Goal: Task Accomplishment & Management: Manage account settings

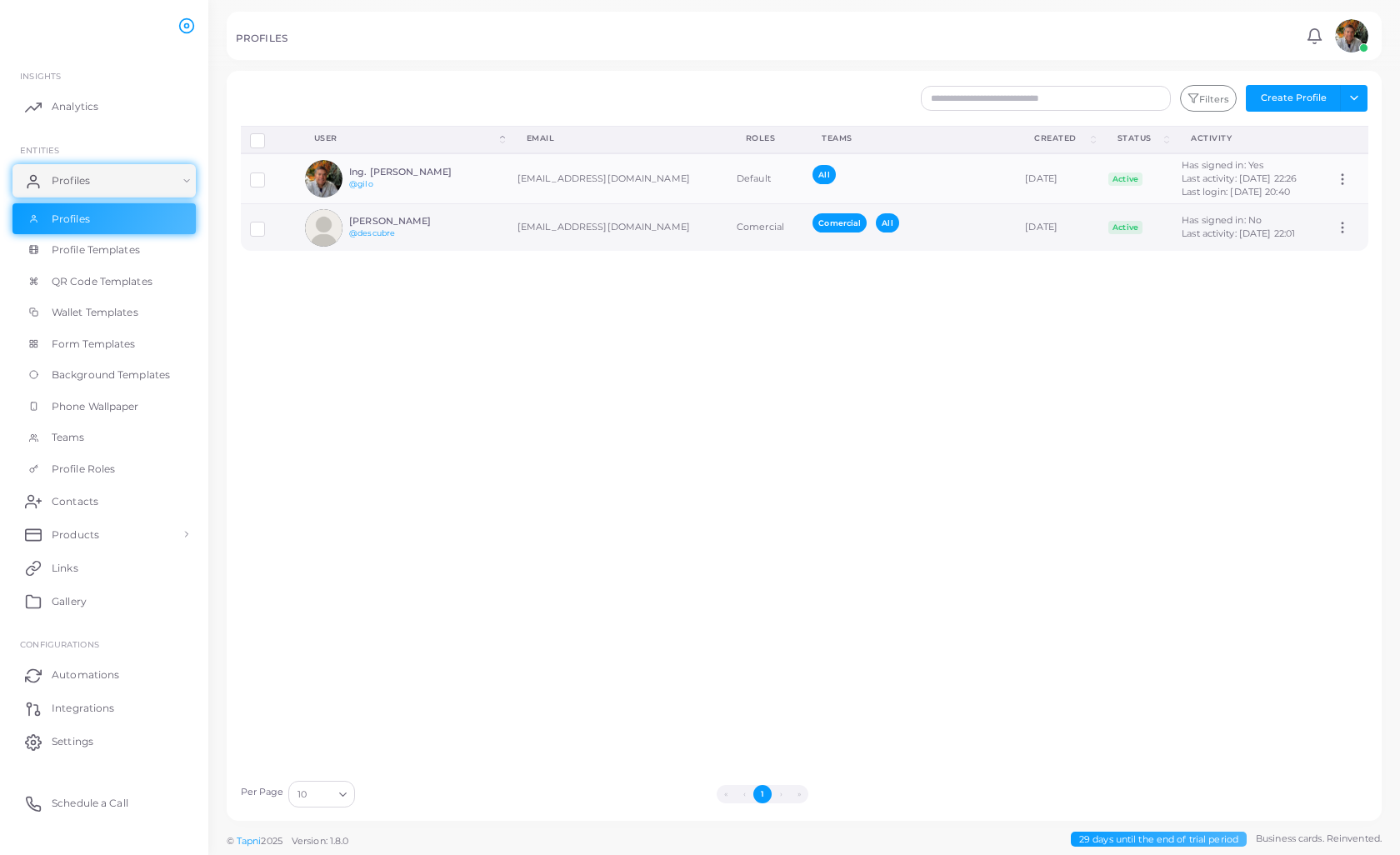
click at [572, 229] on td "[EMAIL_ADDRESS][DOMAIN_NAME]" at bounding box center [618, 228] width 219 height 48
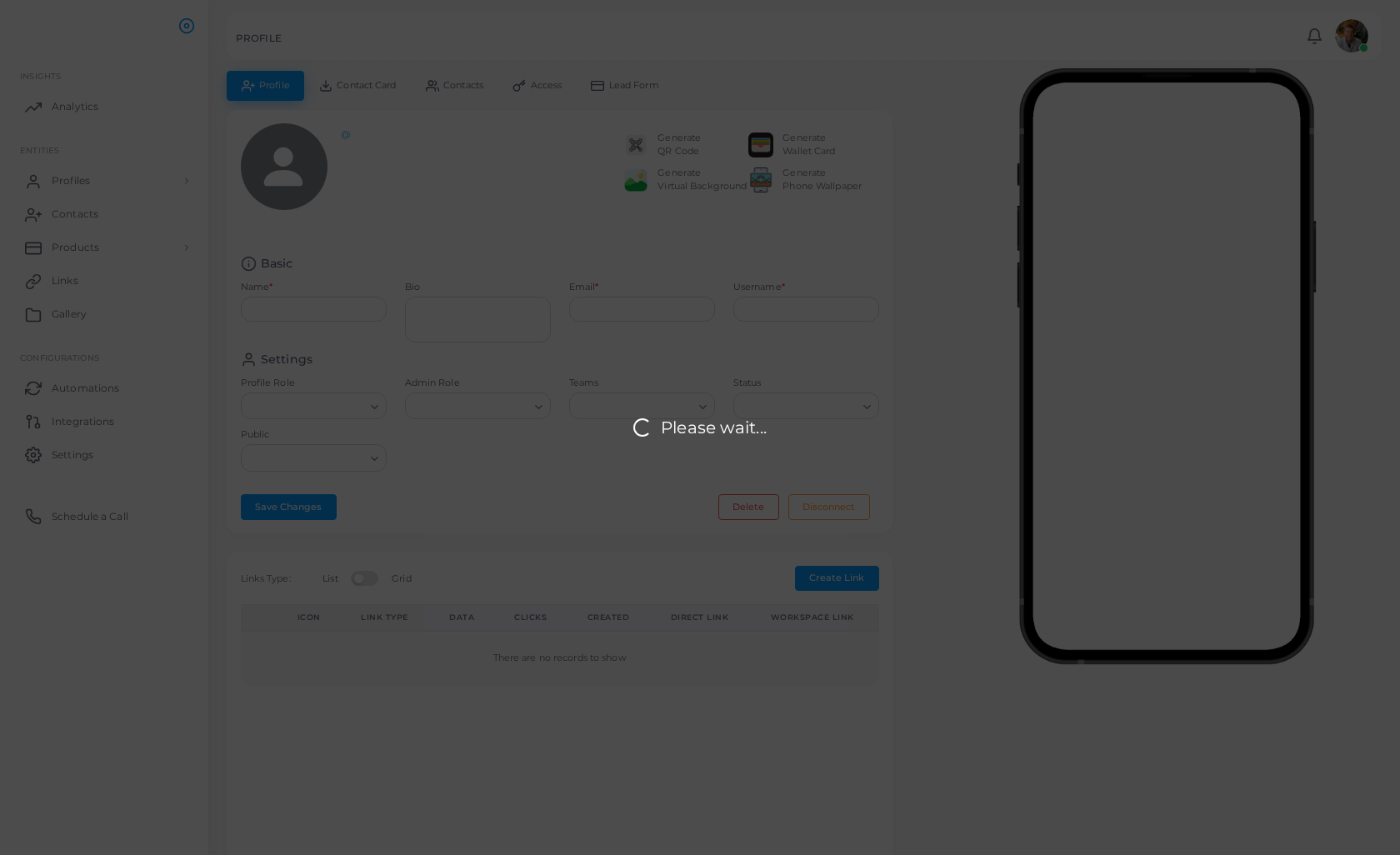
type input "**********"
type textarea "**********"
type input "**********"
type input "********"
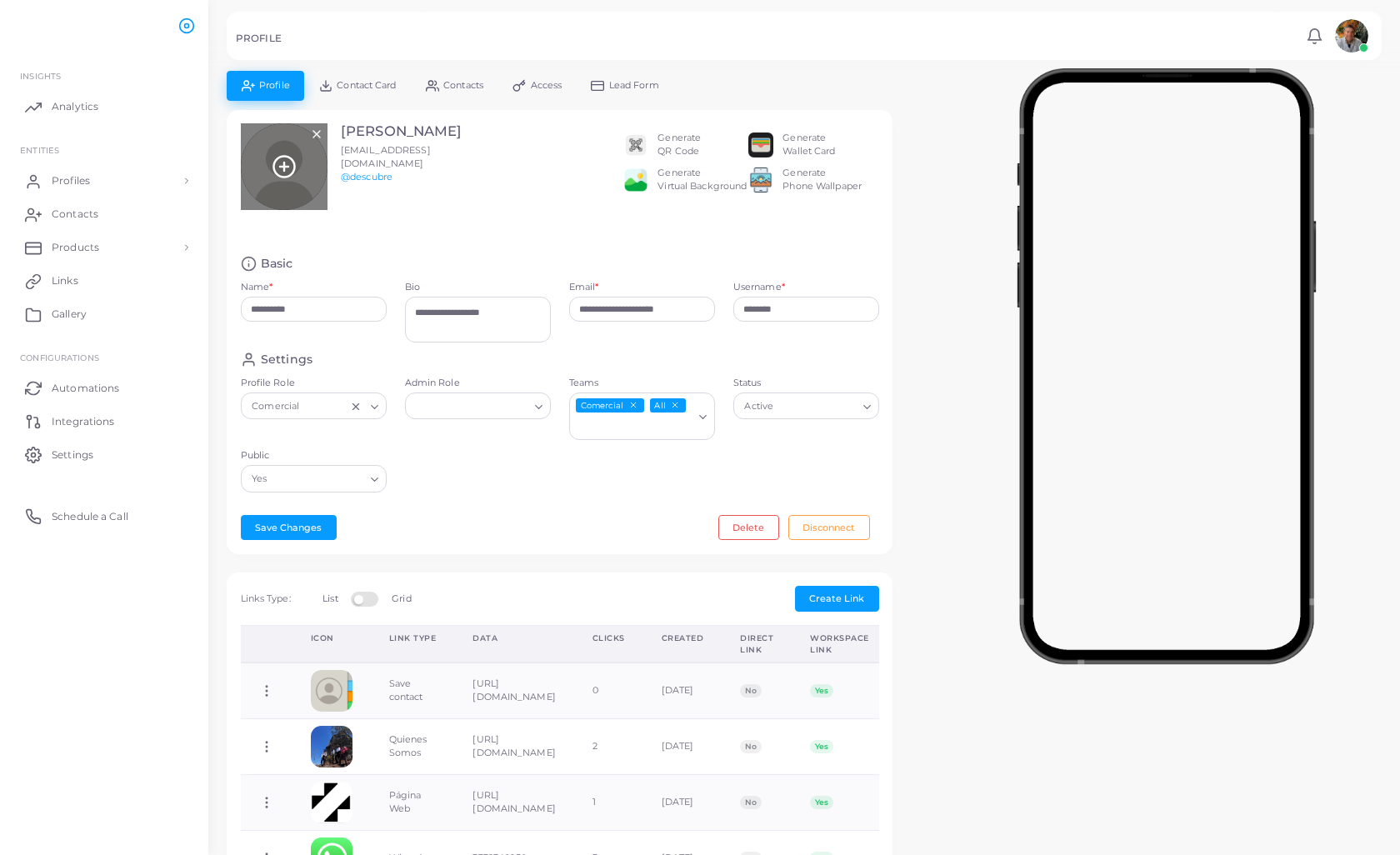
click at [284, 162] on line at bounding box center [284, 166] width 0 height 9
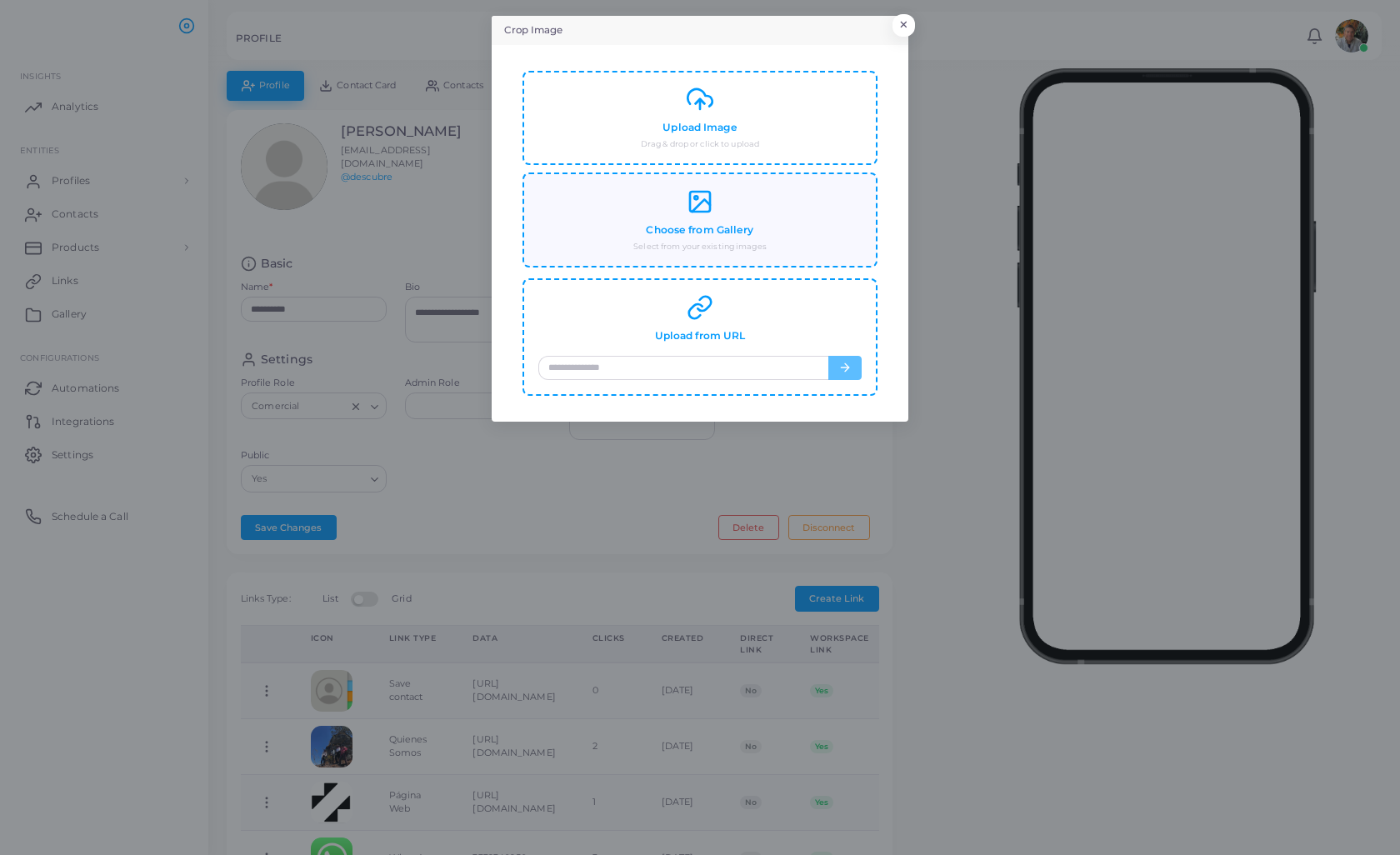
click at [719, 224] on h4 "Choose from Gallery" at bounding box center [700, 230] width 107 height 13
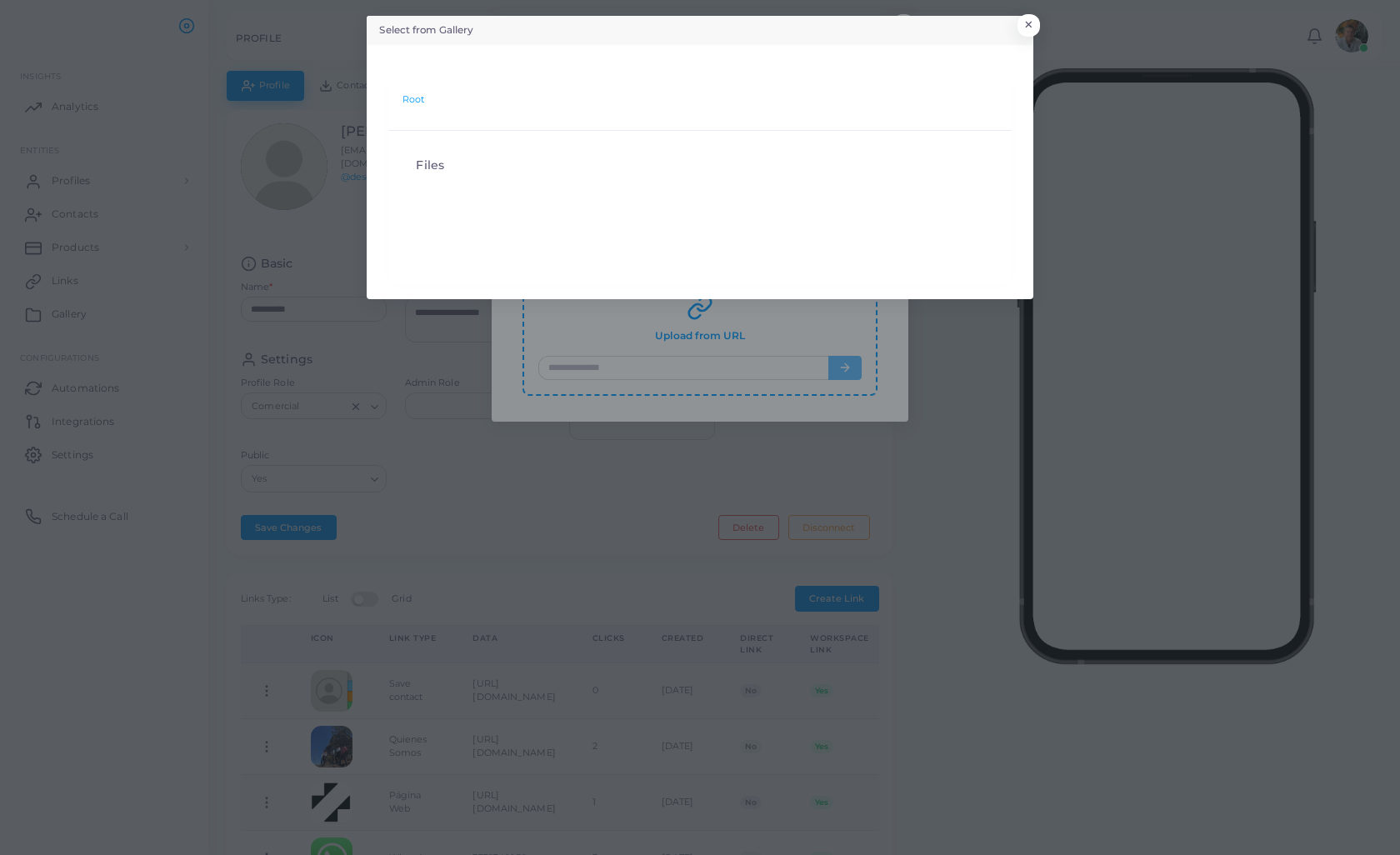
click at [1016, 18] on header "Select from Gallery ×" at bounding box center [700, 30] width 666 height 29
click at [1028, 23] on button "×" at bounding box center [1025, 29] width 22 height 21
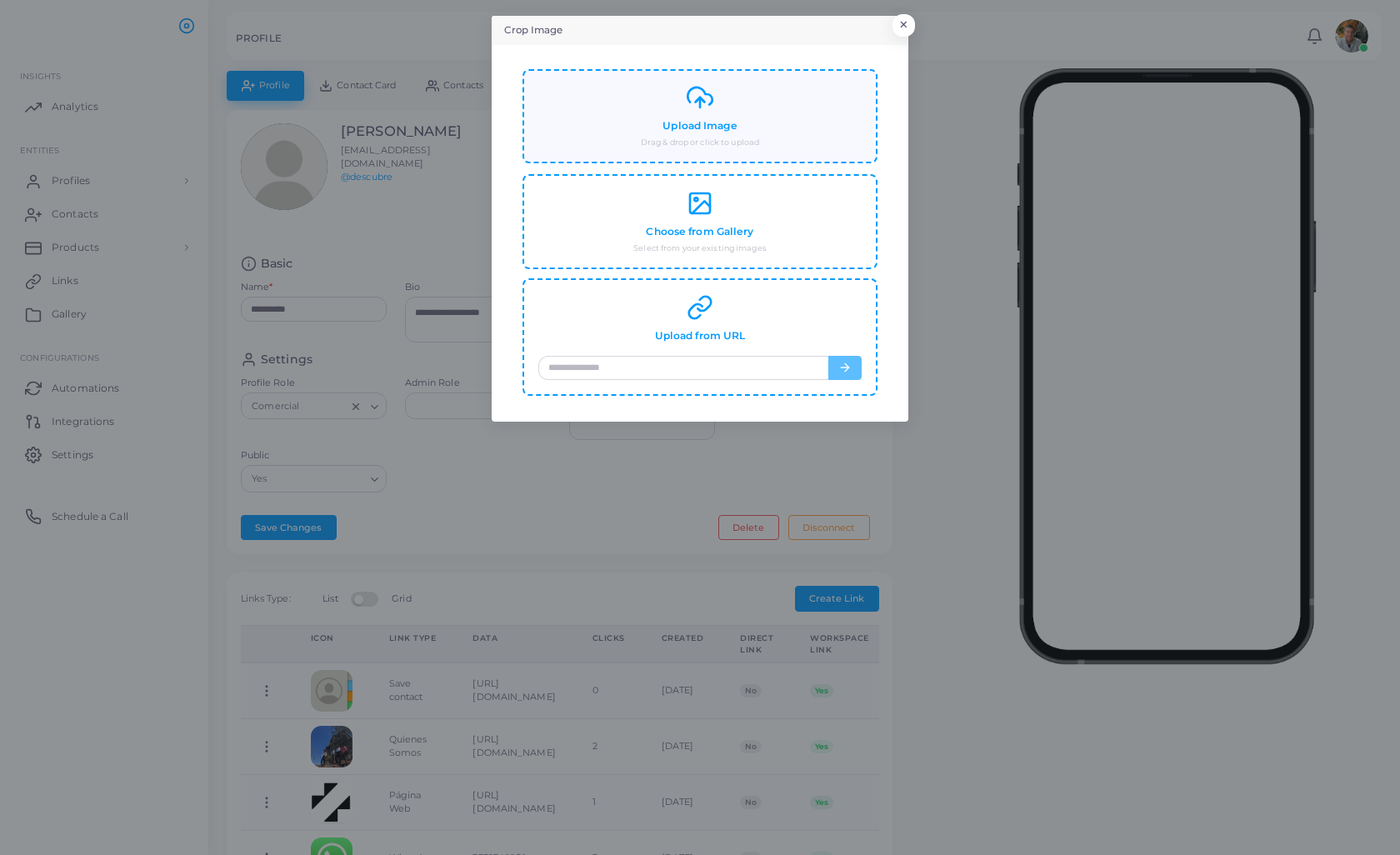
click at [700, 114] on div "Upload Image Drag & drop or click to upload" at bounding box center [700, 117] width 323 height 64
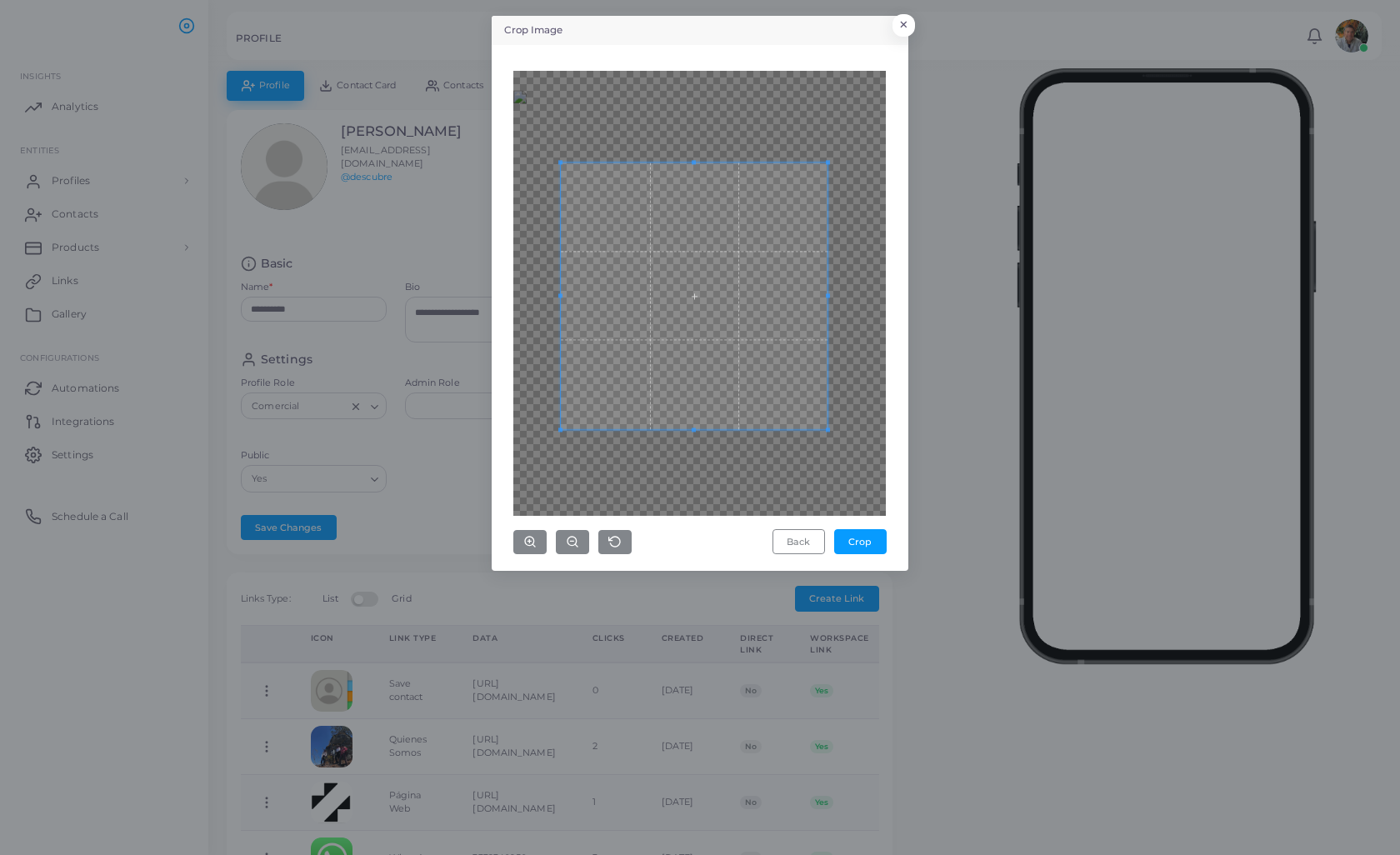
click at [705, 382] on span at bounding box center [694, 296] width 267 height 267
click at [846, 490] on div at bounding box center [700, 293] width 373 height 445
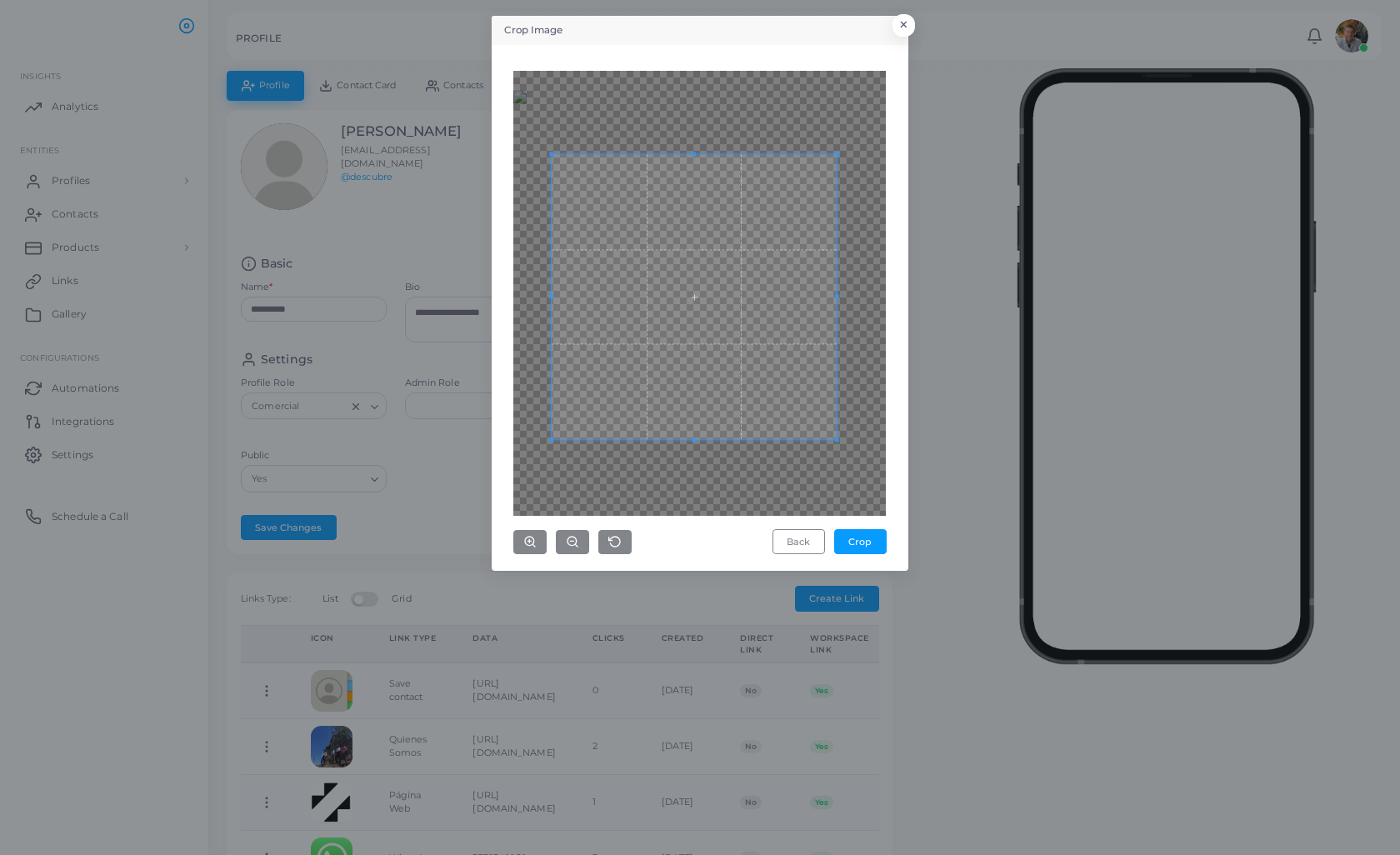
click at [754, 395] on span at bounding box center [694, 296] width 285 height 285
click at [855, 543] on button "Crop" at bounding box center [860, 542] width 53 height 25
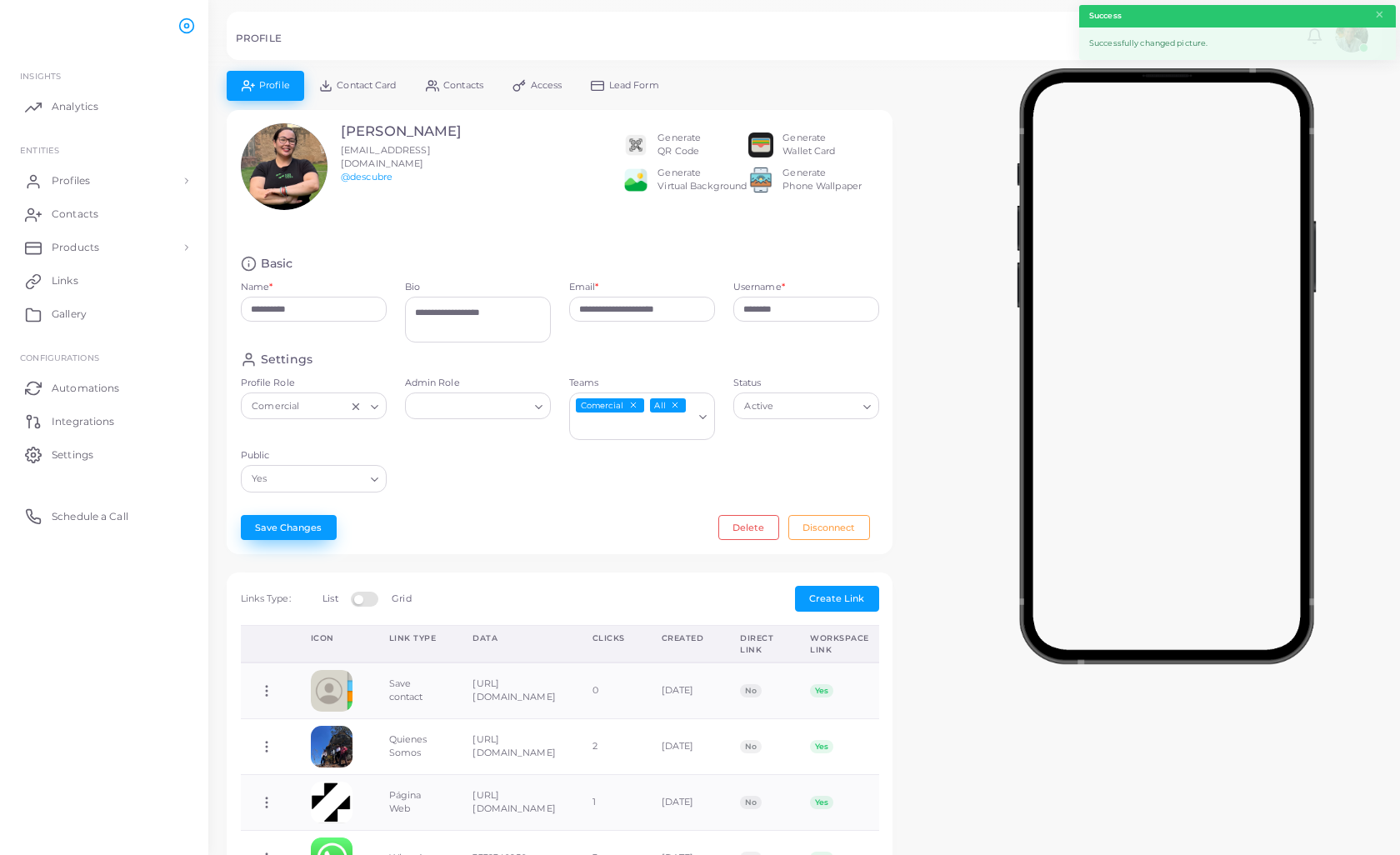
click at [277, 521] on button "Save Changes" at bounding box center [289, 527] width 96 height 25
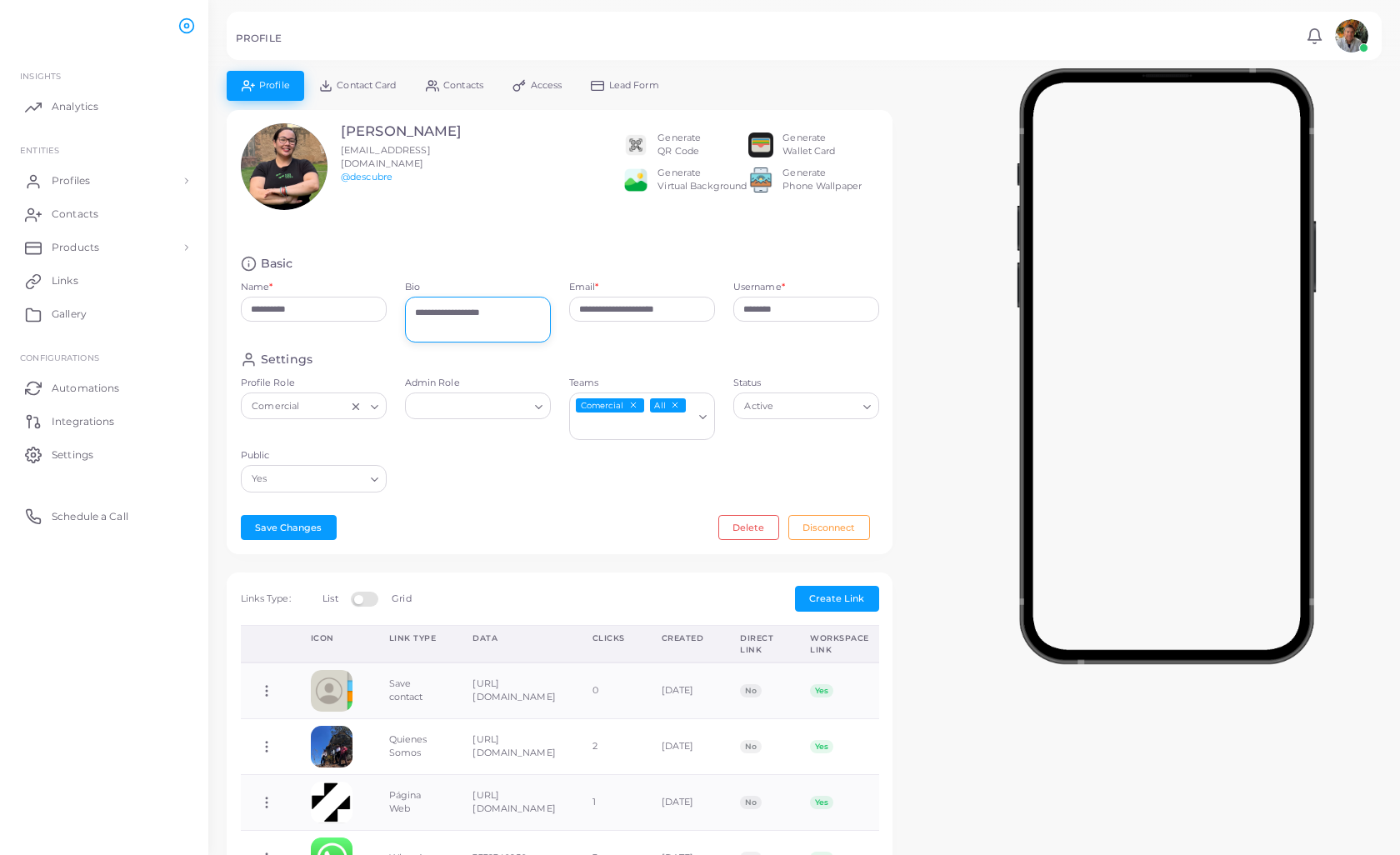
click at [456, 311] on textarea "**********" at bounding box center [478, 319] width 146 height 46
click at [151, 557] on ul "INSIGHTS Analytics ENTITIES Profiles Profiles Profile Templates QR Code Templat…" at bounding box center [104, 456] width 208 height 814
click at [79, 180] on span "Profiles" at bounding box center [74, 180] width 38 height 15
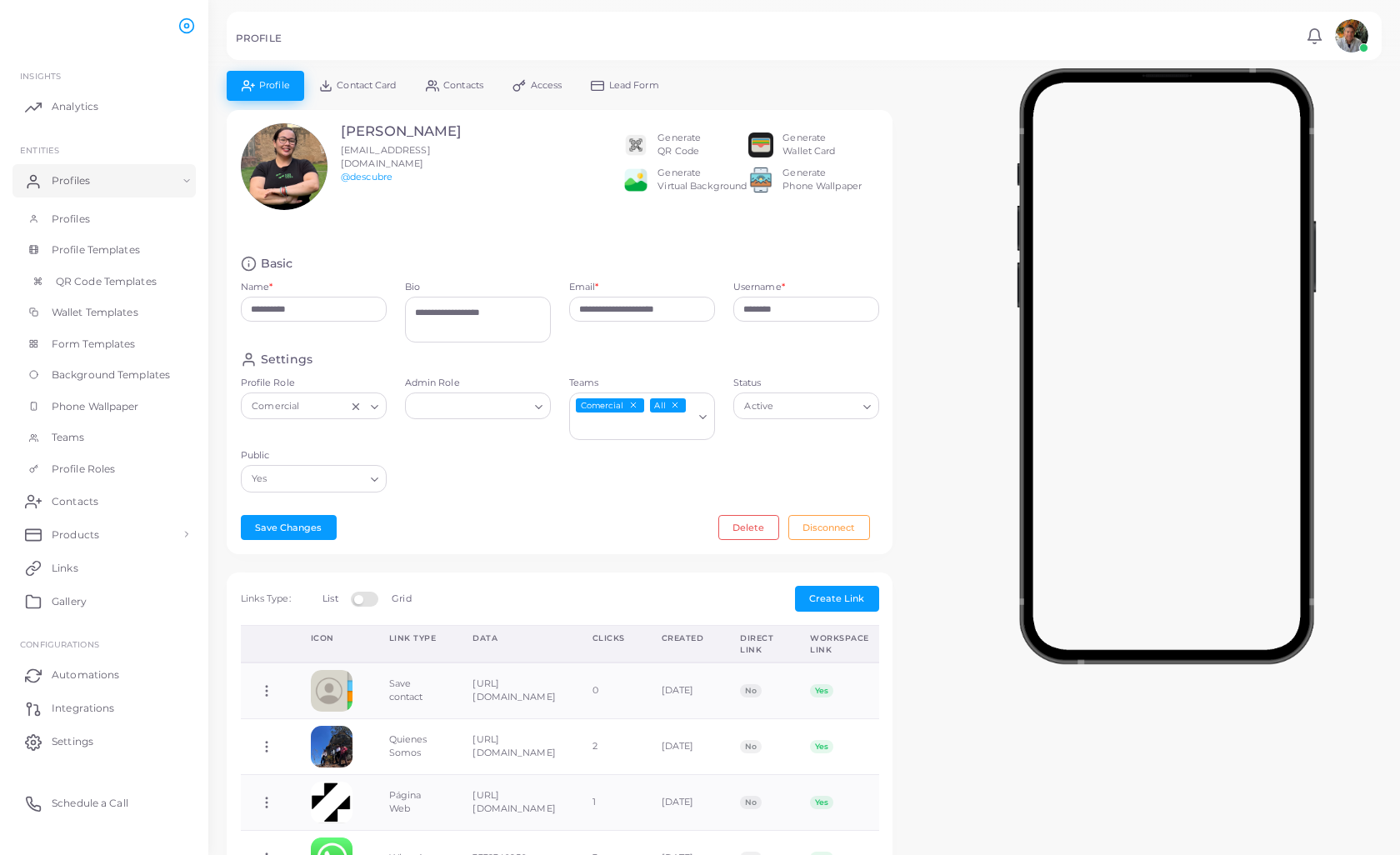
click at [108, 274] on span "QR Code Templates" at bounding box center [106, 281] width 101 height 15
click at [108, 282] on span "QR Code Templates" at bounding box center [106, 281] width 101 height 15
click at [11, 279] on ul "Profiles Profile Templates QR Code Templates Wallet Templates Form Templates Ba…" at bounding box center [104, 344] width 208 height 282
click at [32, 279] on link "QR Code Templates" at bounding box center [104, 281] width 183 height 32
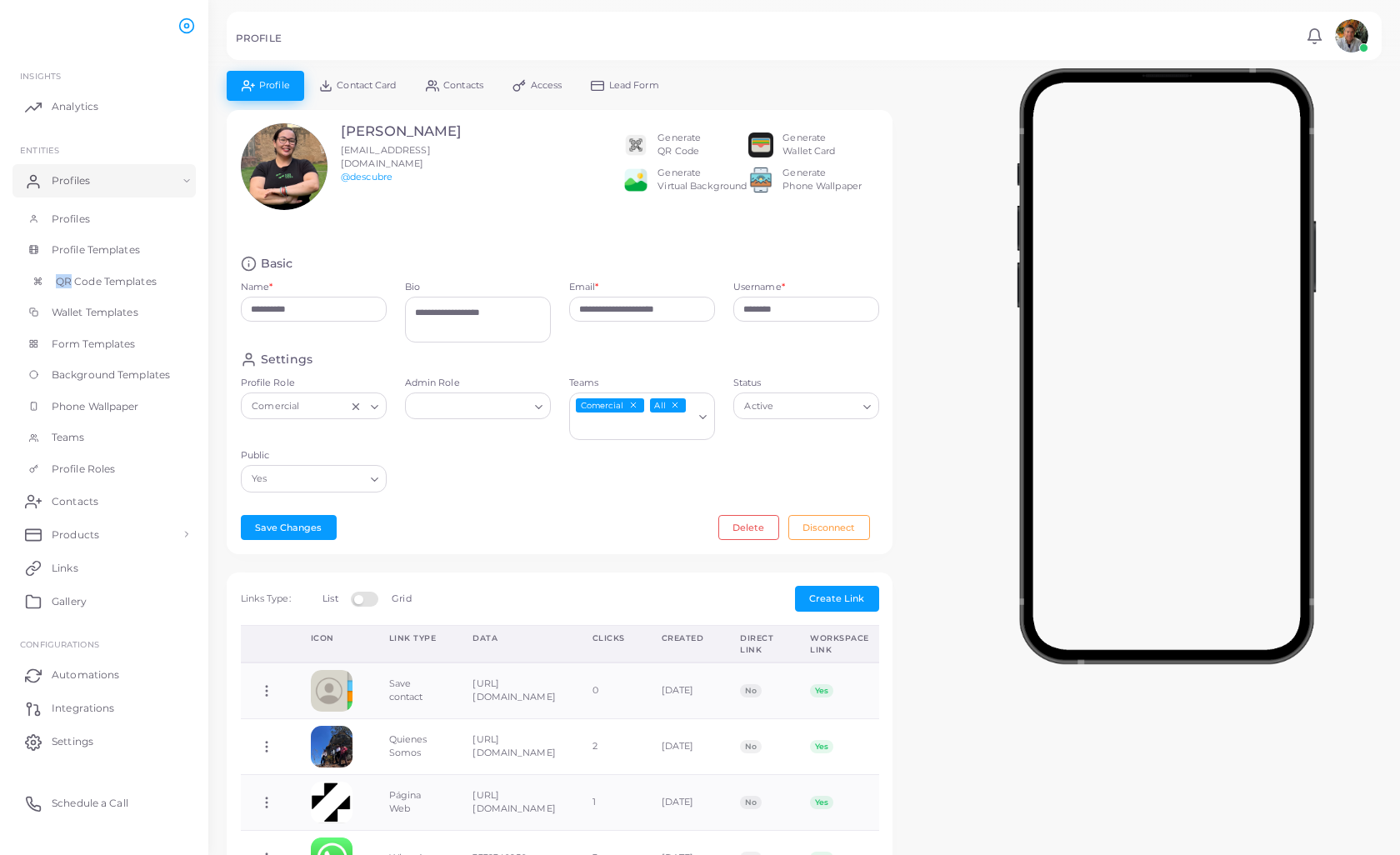
click at [48, 278] on link "QR Code Templates" at bounding box center [104, 281] width 183 height 32
click at [302, 526] on button "Save Changes" at bounding box center [289, 527] width 96 height 25
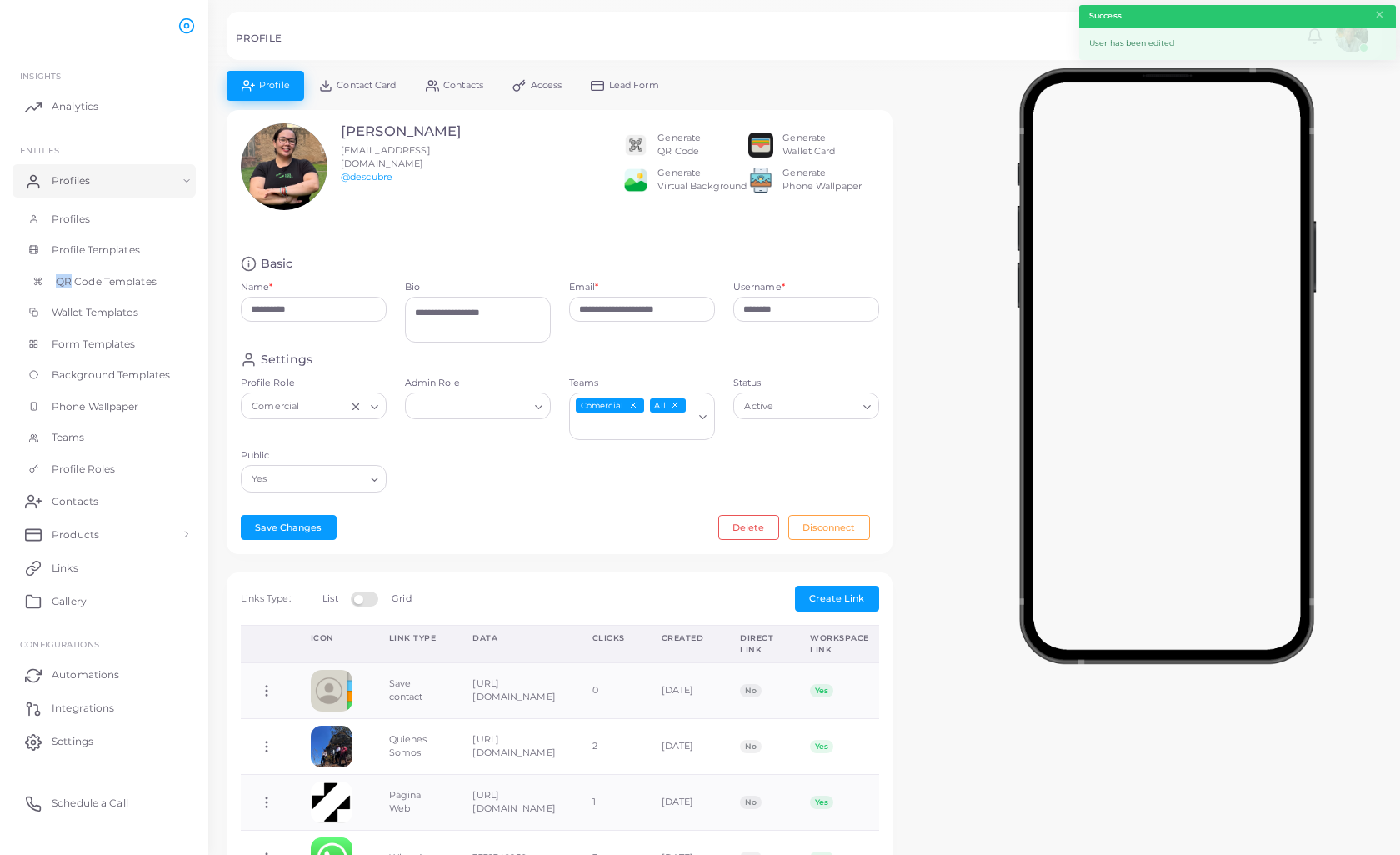
click at [85, 276] on span "QR Code Templates" at bounding box center [106, 281] width 101 height 15
click at [85, 248] on span "Profile Templates" at bounding box center [99, 249] width 89 height 15
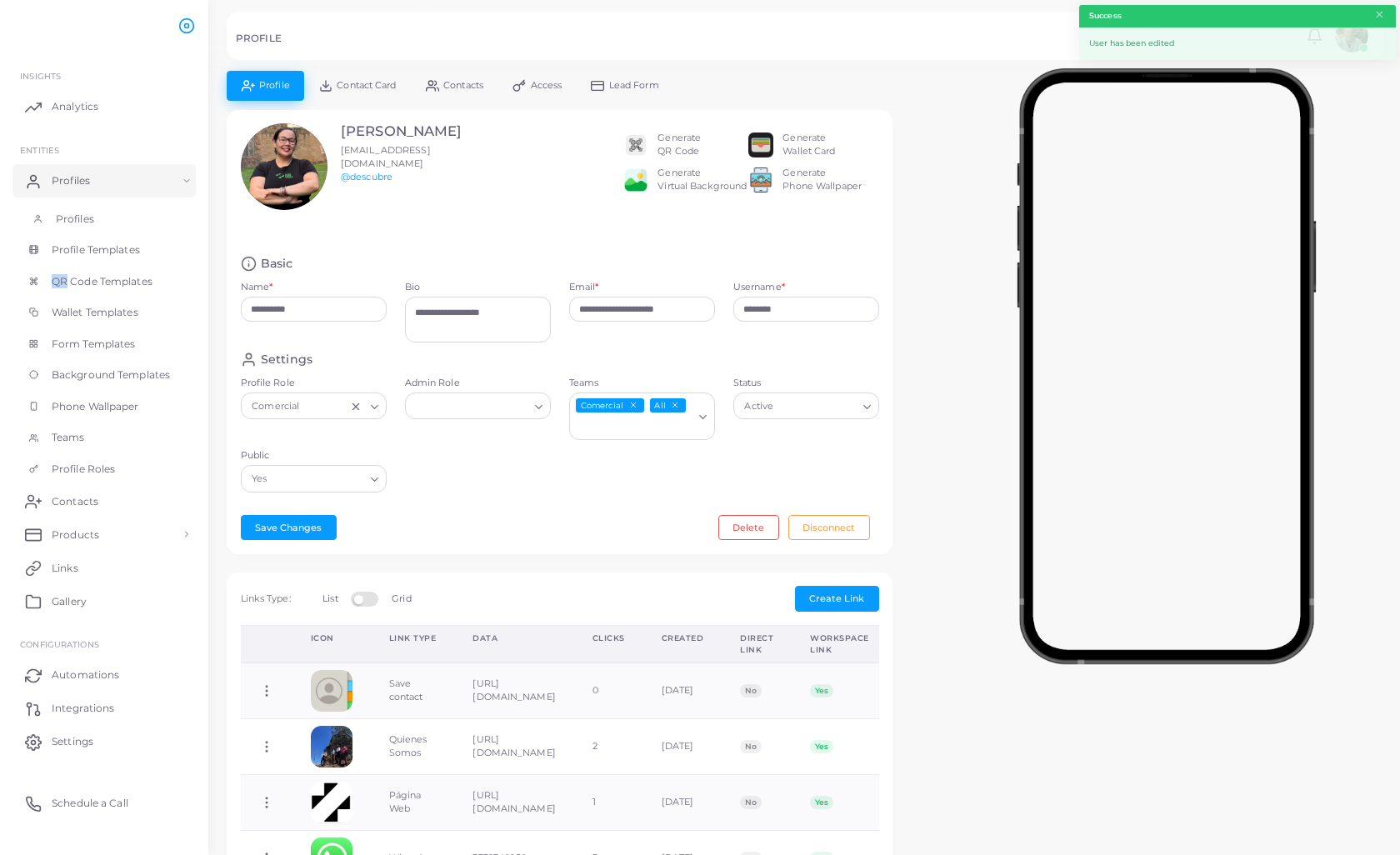
click at [60, 212] on span "Profiles" at bounding box center [74, 219] width 38 height 15
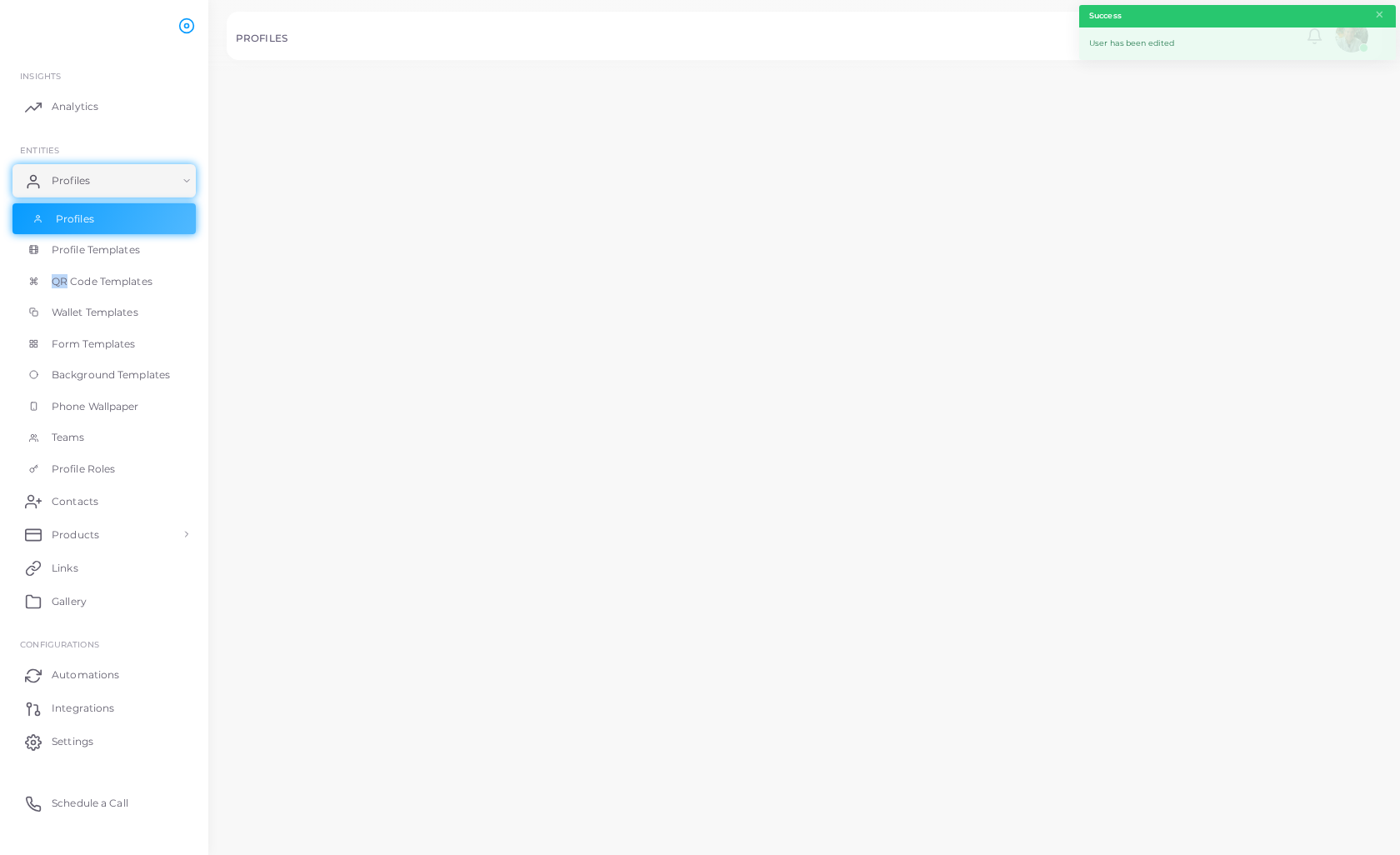
click at [60, 212] on span "Profiles" at bounding box center [74, 219] width 38 height 15
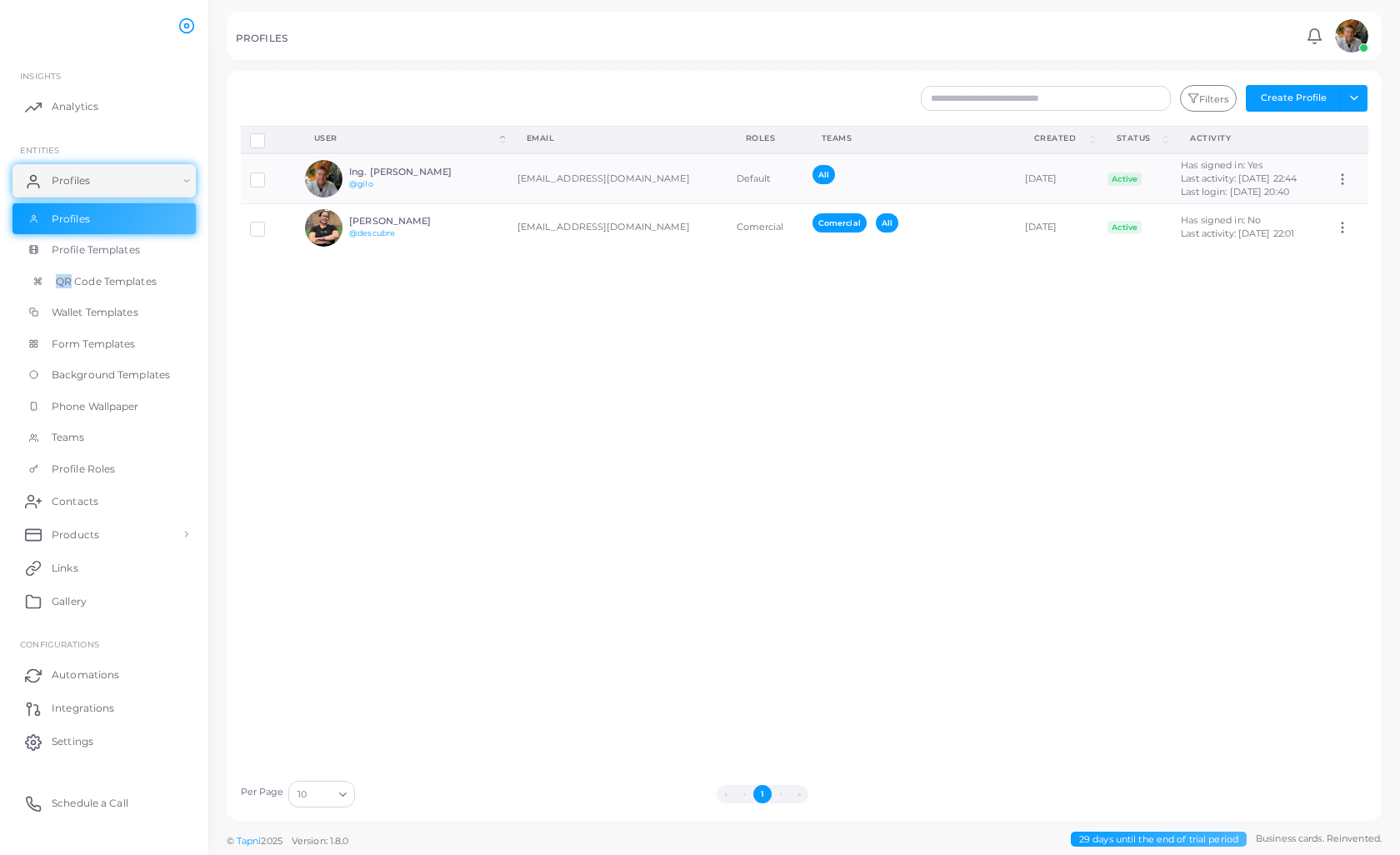
click at [113, 279] on span "QR Code Templates" at bounding box center [106, 281] width 101 height 15
click at [110, 322] on link "Wallet Templates" at bounding box center [104, 312] width 183 height 32
click at [113, 311] on span "Wallet Templates" at bounding box center [98, 312] width 87 height 15
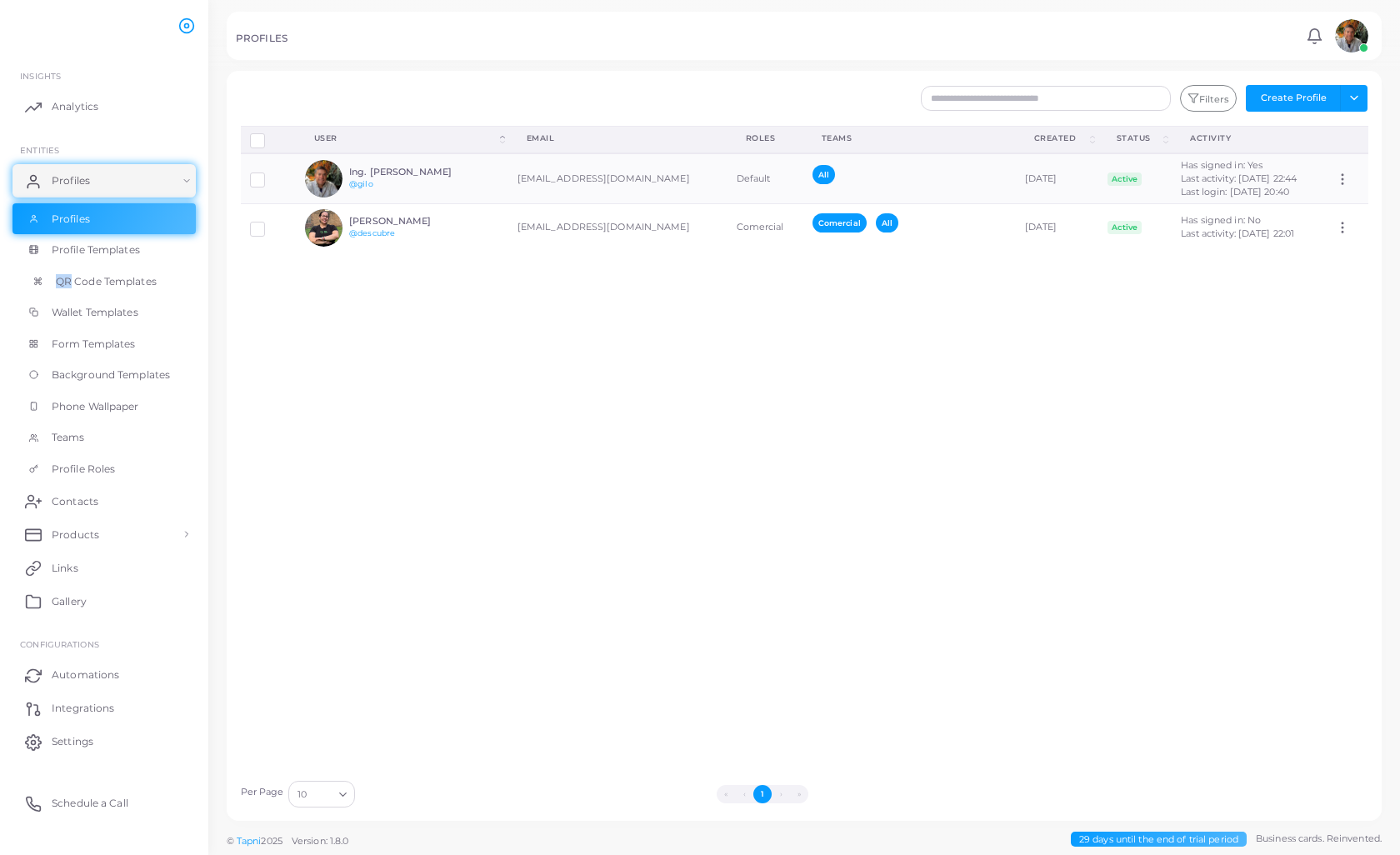
click at [39, 277] on icon at bounding box center [37, 280] width 7 height 7
click at [98, 281] on span "QR Code Templates" at bounding box center [106, 281] width 101 height 15
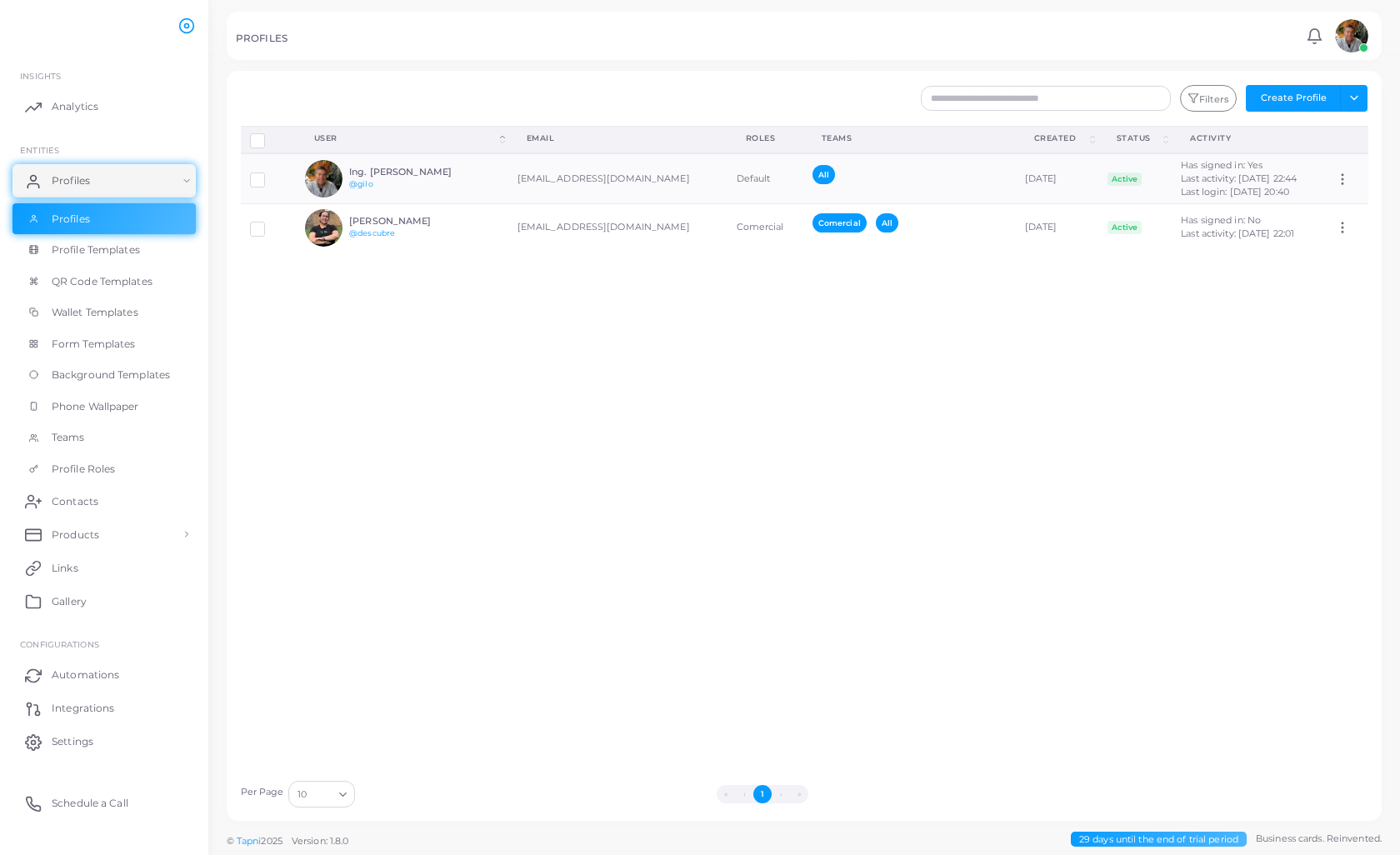
click at [190, 133] on ul "INSIGHTS Analytics ENTITIES Profiles Profiles Profile Templates QR Code Templat…" at bounding box center [104, 438] width 208 height 777
click at [100, 274] on span "QR Code Templates" at bounding box center [106, 281] width 101 height 15
click at [100, 279] on span "QR Code Templates" at bounding box center [106, 281] width 101 height 15
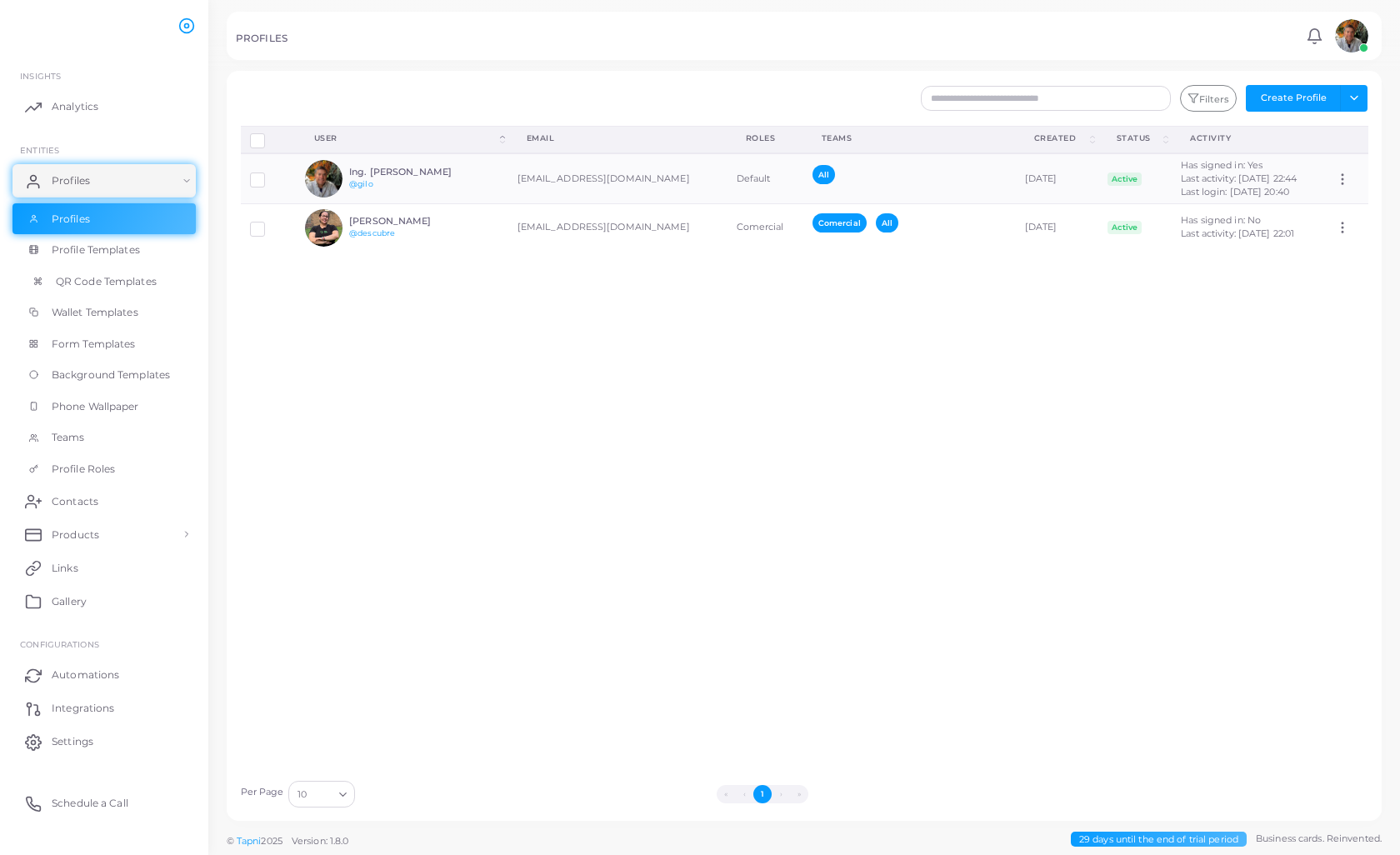
click at [100, 279] on span "QR Code Templates" at bounding box center [106, 281] width 101 height 15
click at [90, 342] on span "Form Templates" at bounding box center [97, 343] width 85 height 15
drag, startPoint x: 90, startPoint y: 342, endPoint x: 85, endPoint y: 357, distance: 15.8
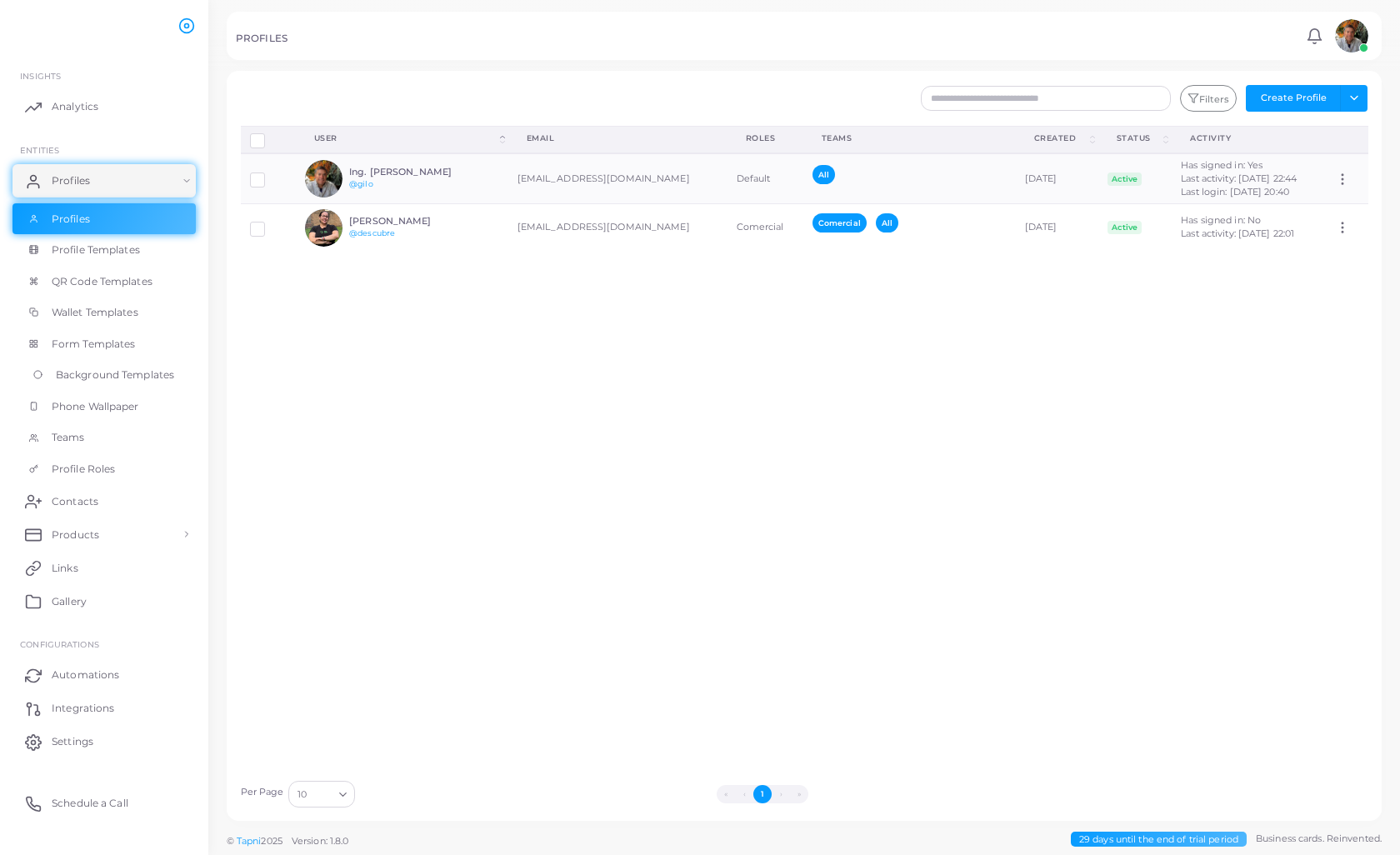
click at [90, 342] on span "Form Templates" at bounding box center [93, 343] width 85 height 15
click at [287, 380] on div "Disconnect Profiles Delete Profile Show Selections Download QRs User (Click to …" at bounding box center [805, 448] width 1146 height 646
click at [96, 337] on span "Form Templates" at bounding box center [97, 343] width 85 height 15
click at [97, 339] on span "Form Templates" at bounding box center [97, 343] width 85 height 15
click at [550, 280] on div "Disconnect Profiles Delete Profile Show Selections Download QRs User (Click to …" at bounding box center [805, 448] width 1146 height 646
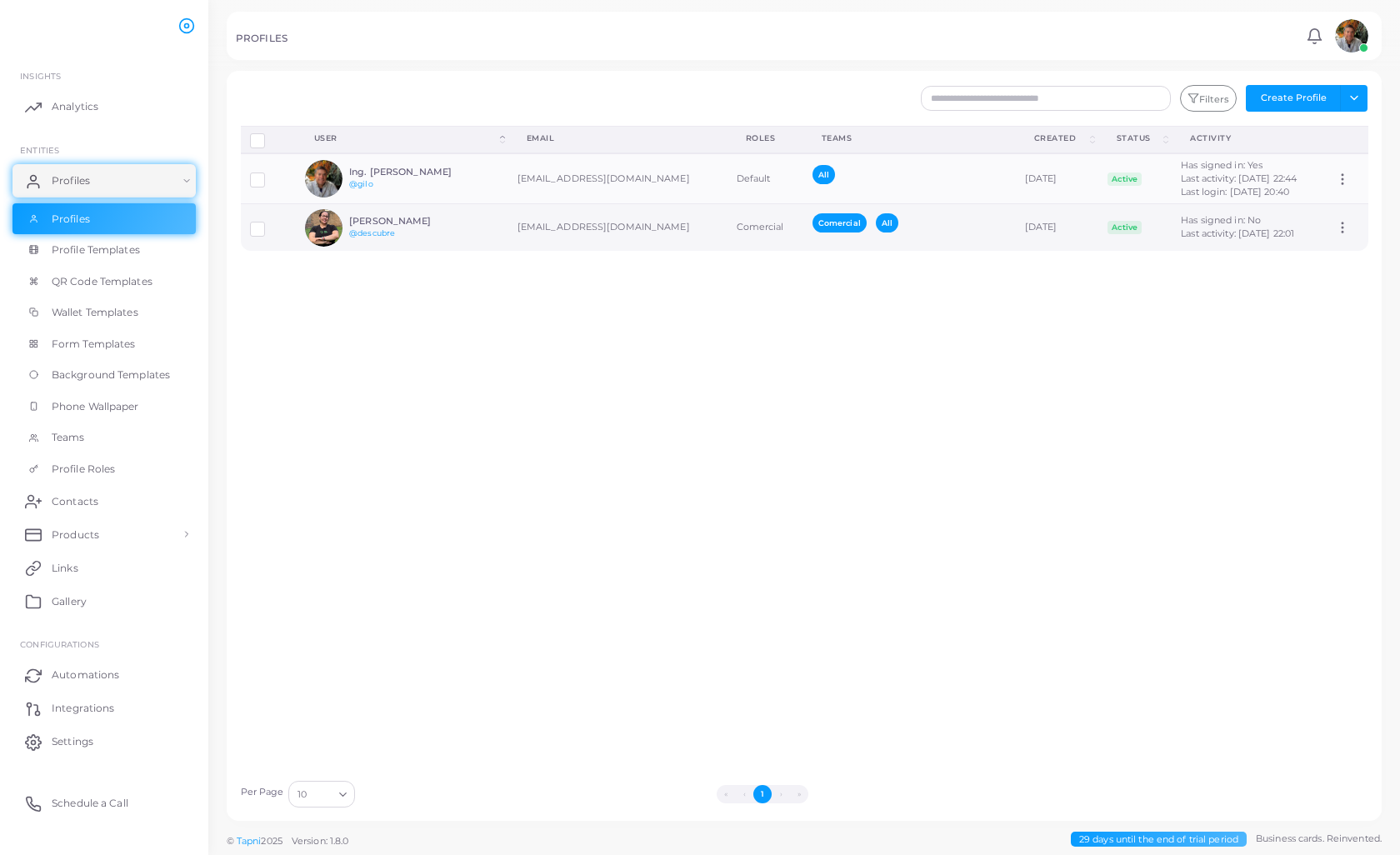
click at [533, 230] on td "[EMAIL_ADDRESS][DOMAIN_NAME]" at bounding box center [618, 228] width 219 height 48
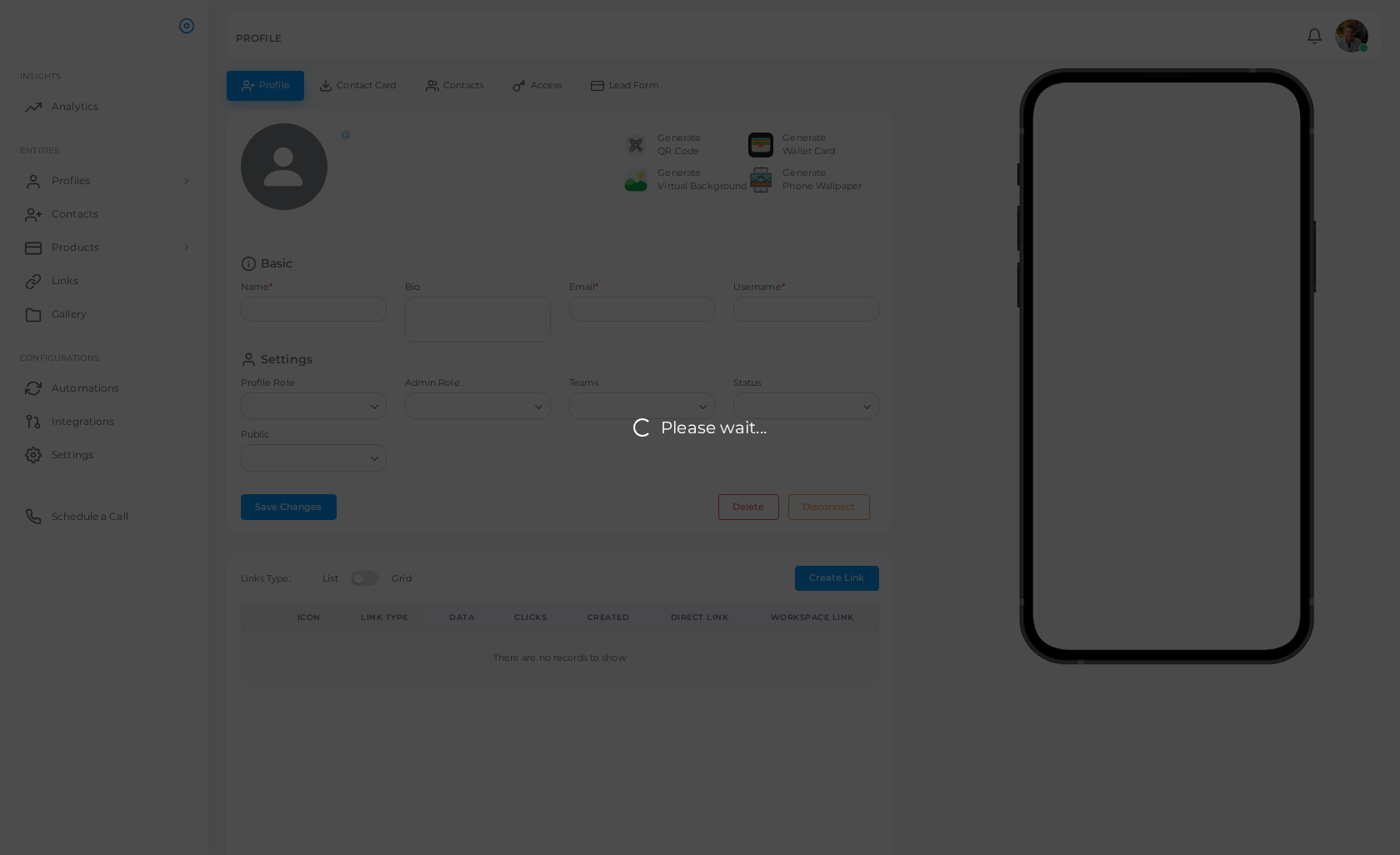
type input "**********"
type textarea "**********"
type input "**********"
type input "********"
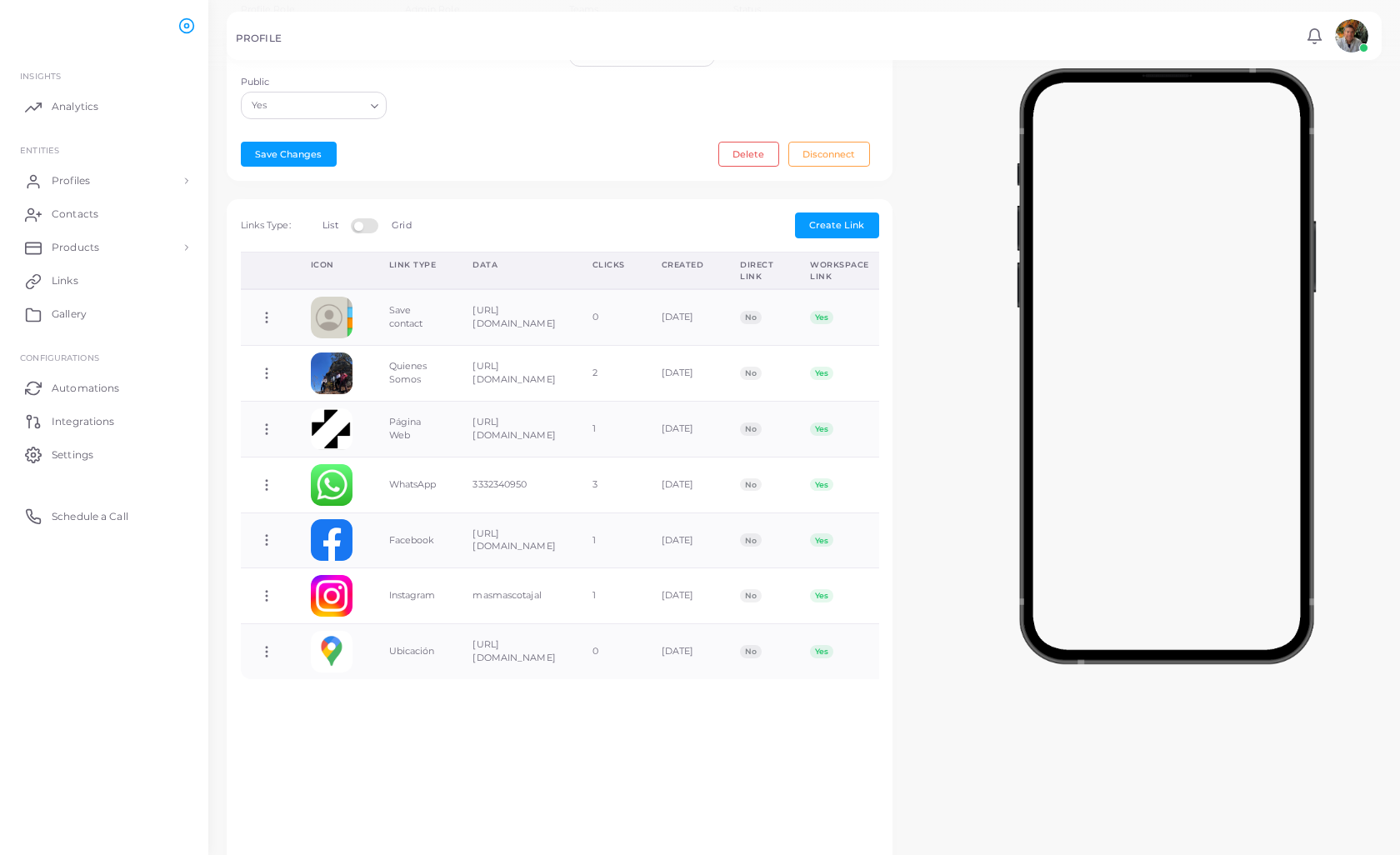
scroll to position [386, 0]
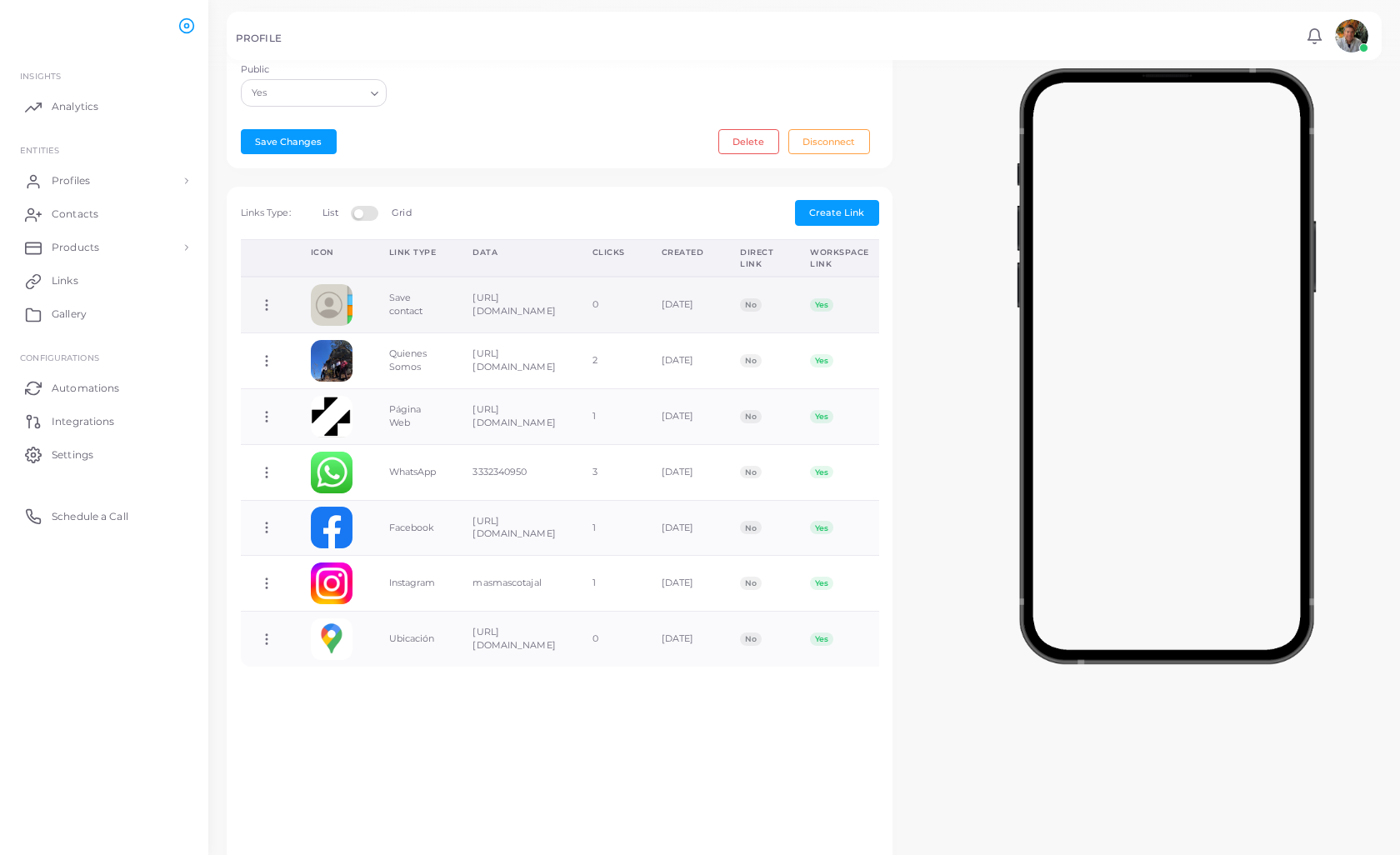
click at [266, 304] on circle at bounding box center [267, 305] width 2 height 2
click at [308, 358] on span "Delete Link" at bounding box center [327, 364] width 54 height 14
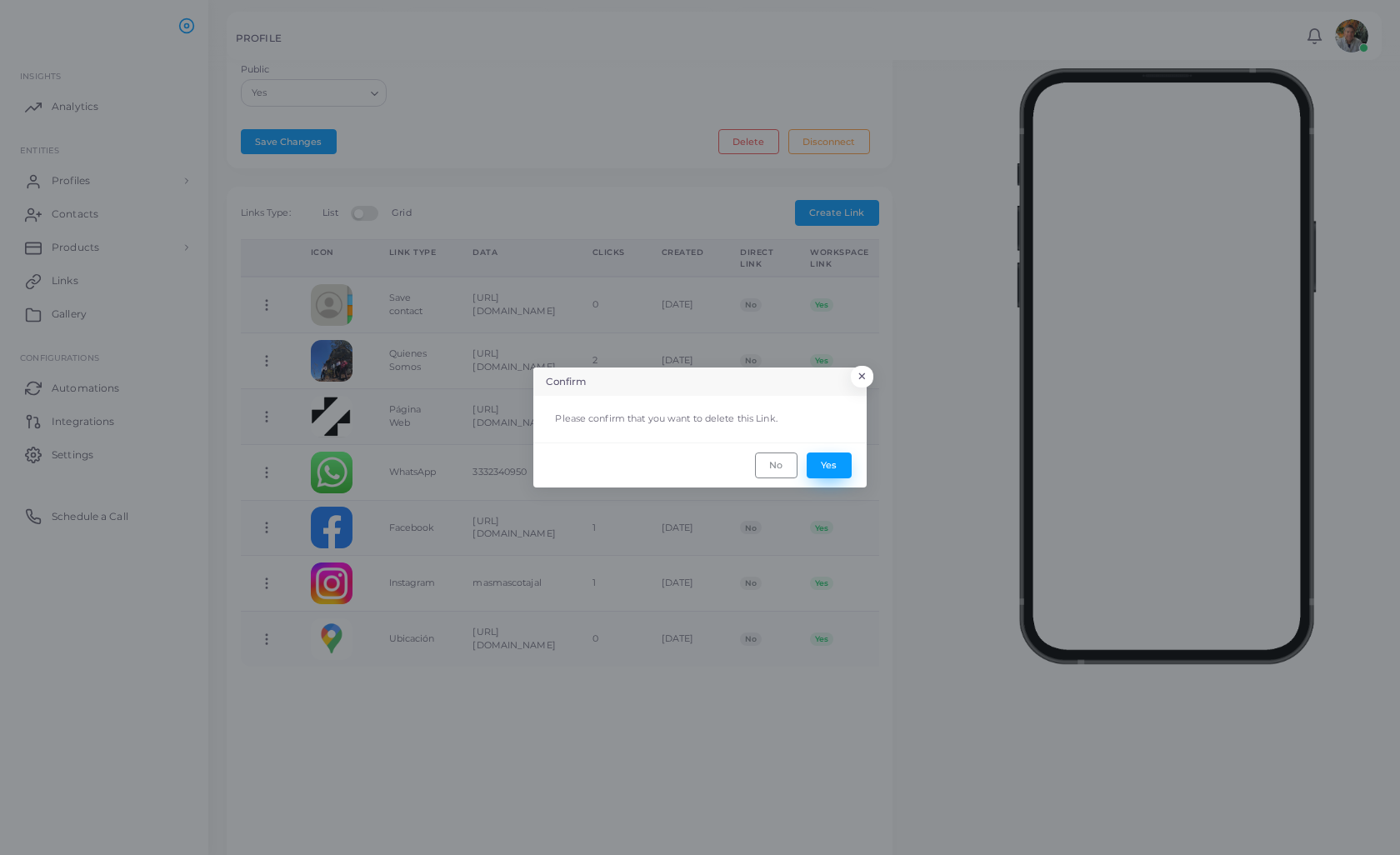
click at [828, 464] on button "Yes" at bounding box center [829, 465] width 45 height 25
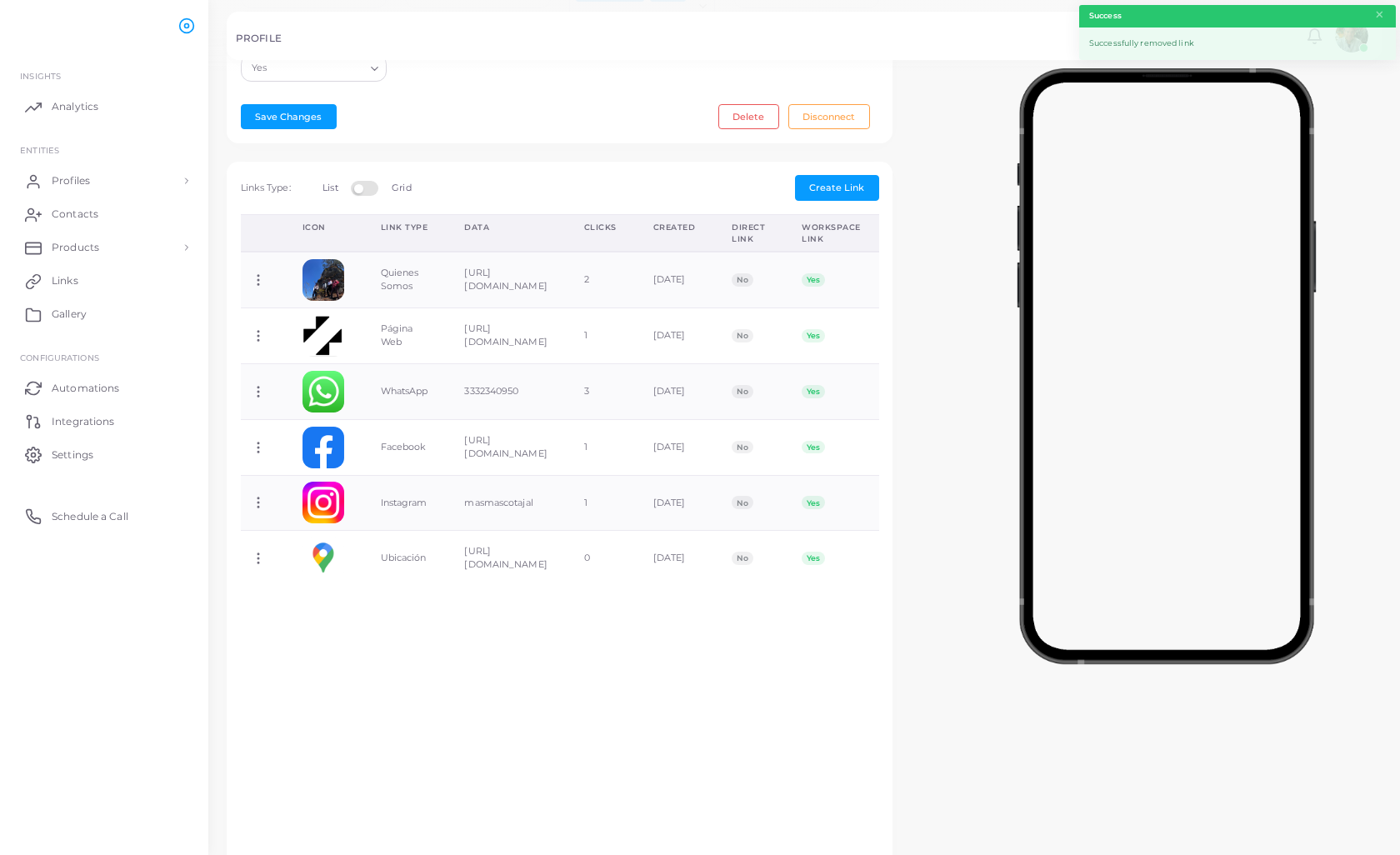
scroll to position [410, 0]
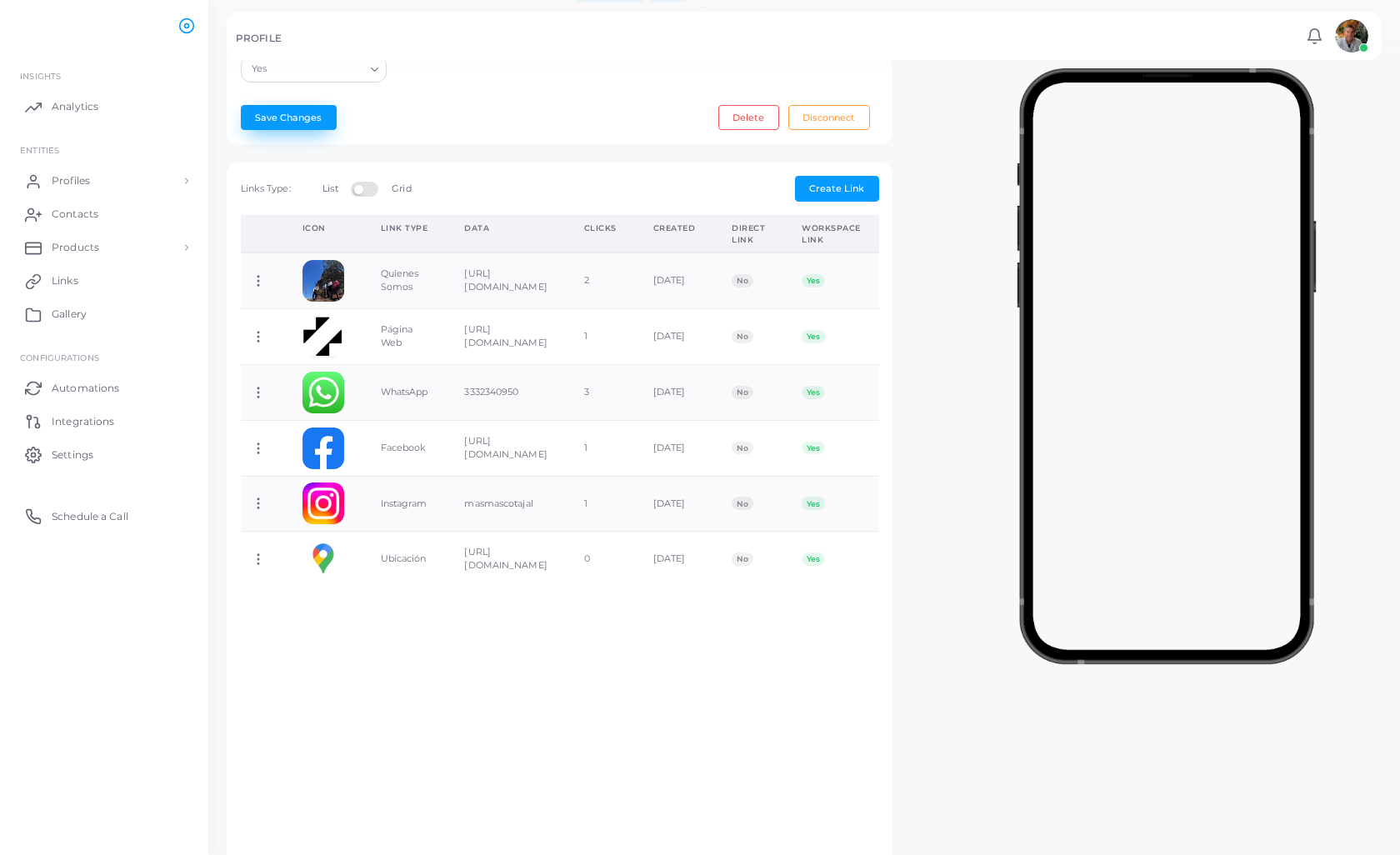
click at [271, 119] on button "Save Changes" at bounding box center [289, 118] width 96 height 25
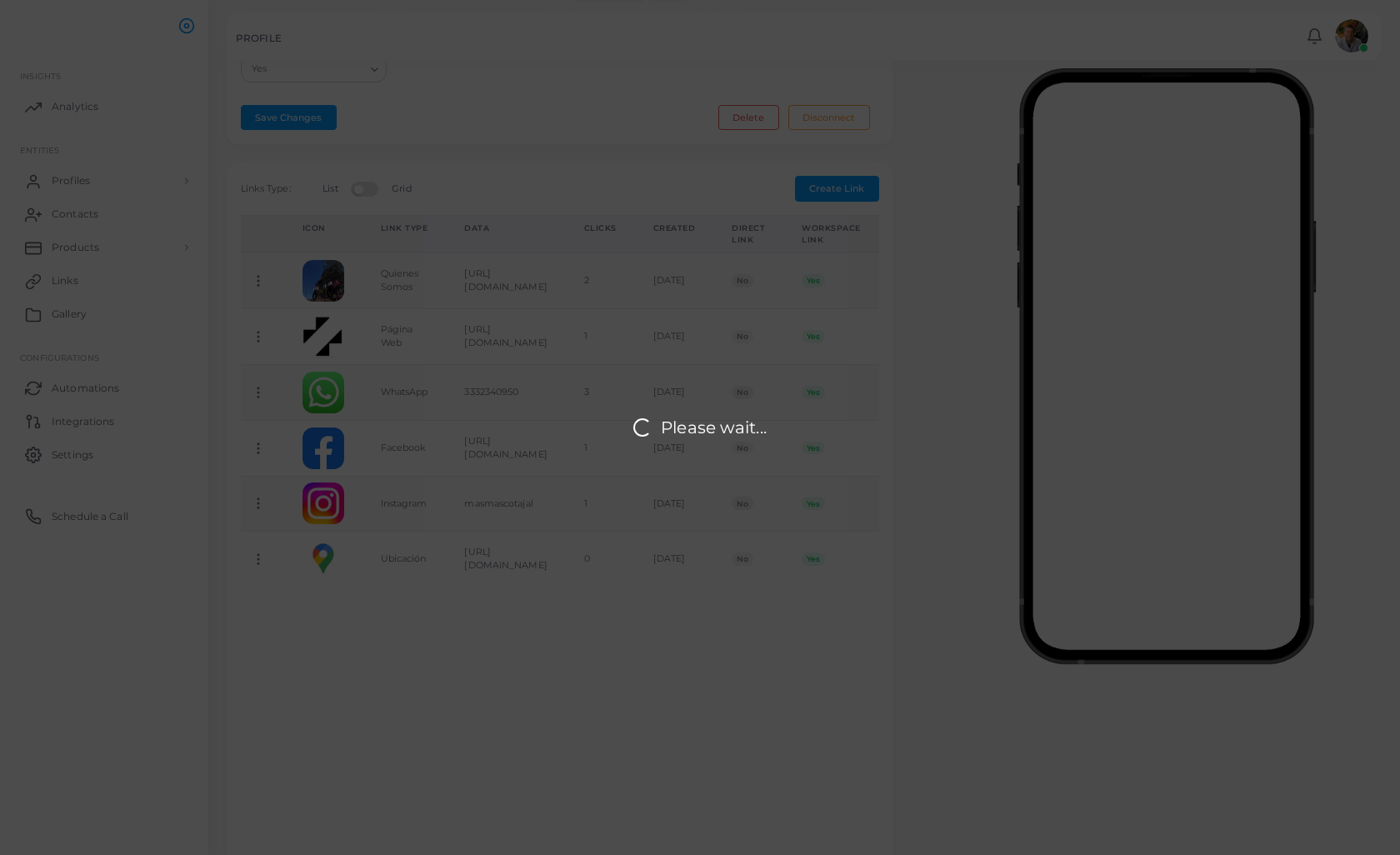
scroll to position [0, 0]
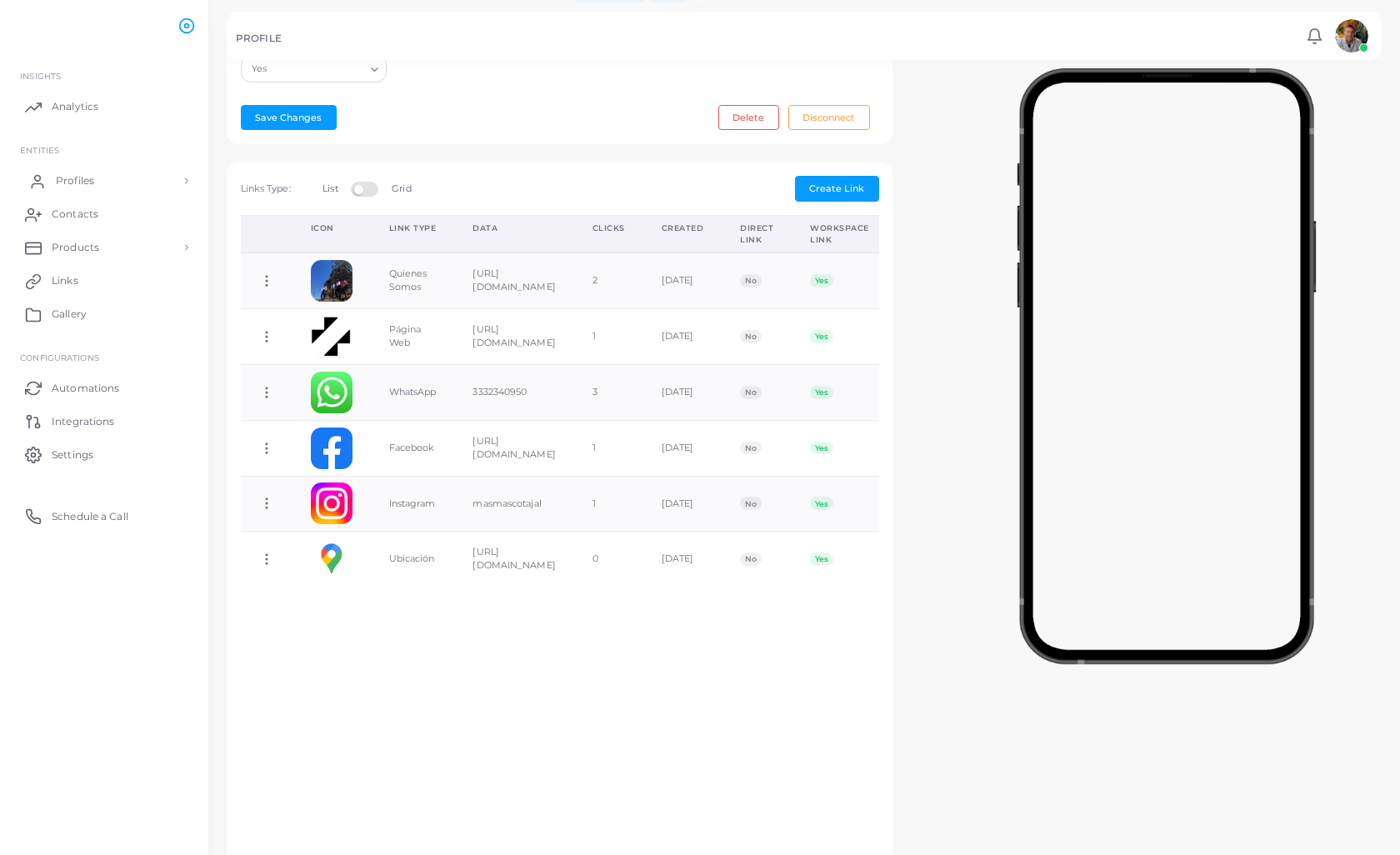
click at [91, 180] on span "Profiles" at bounding box center [74, 180] width 38 height 15
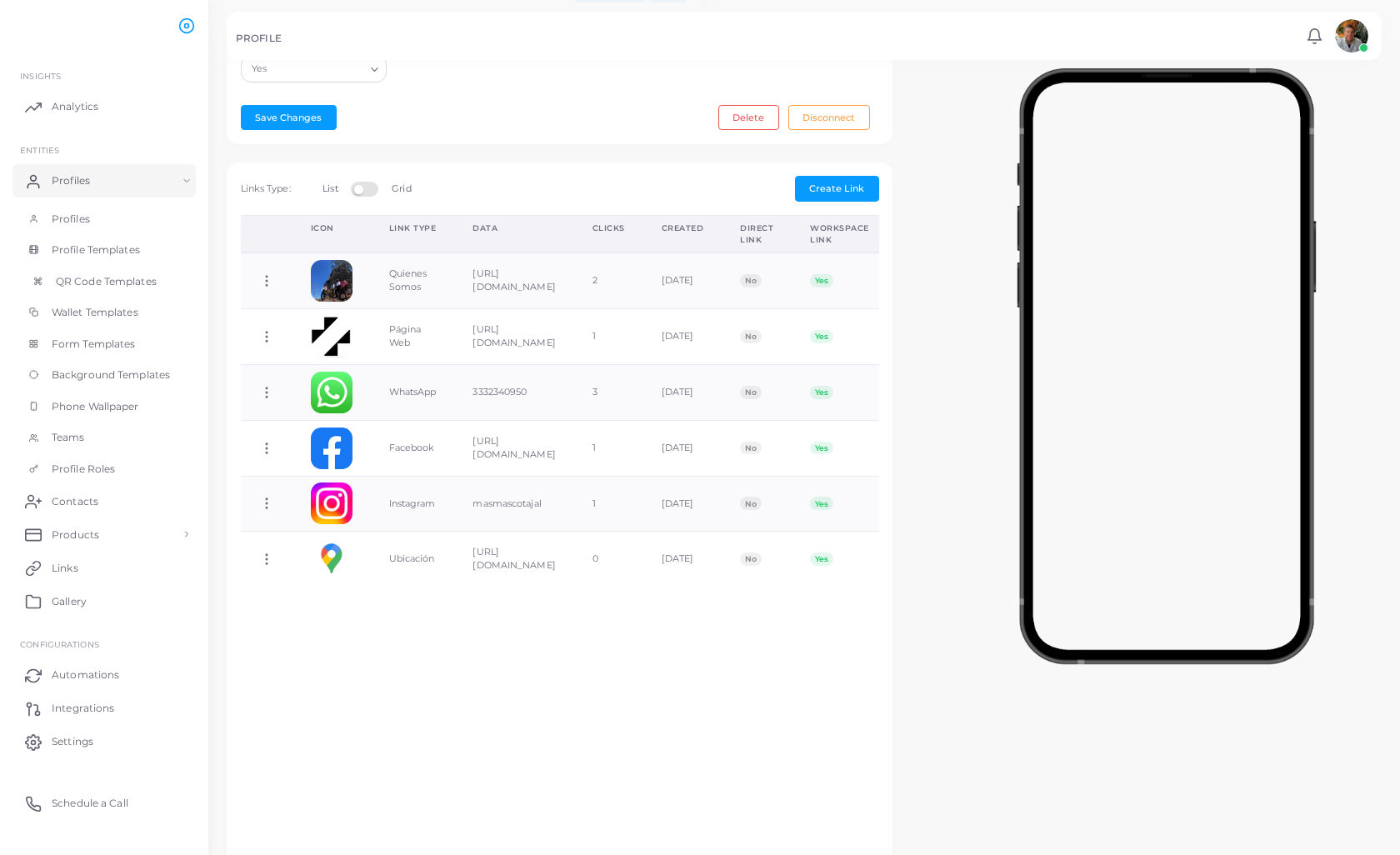
click at [94, 282] on span "QR Code Templates" at bounding box center [106, 281] width 101 height 15
click at [83, 283] on span "QR Code Templates" at bounding box center [106, 281] width 101 height 15
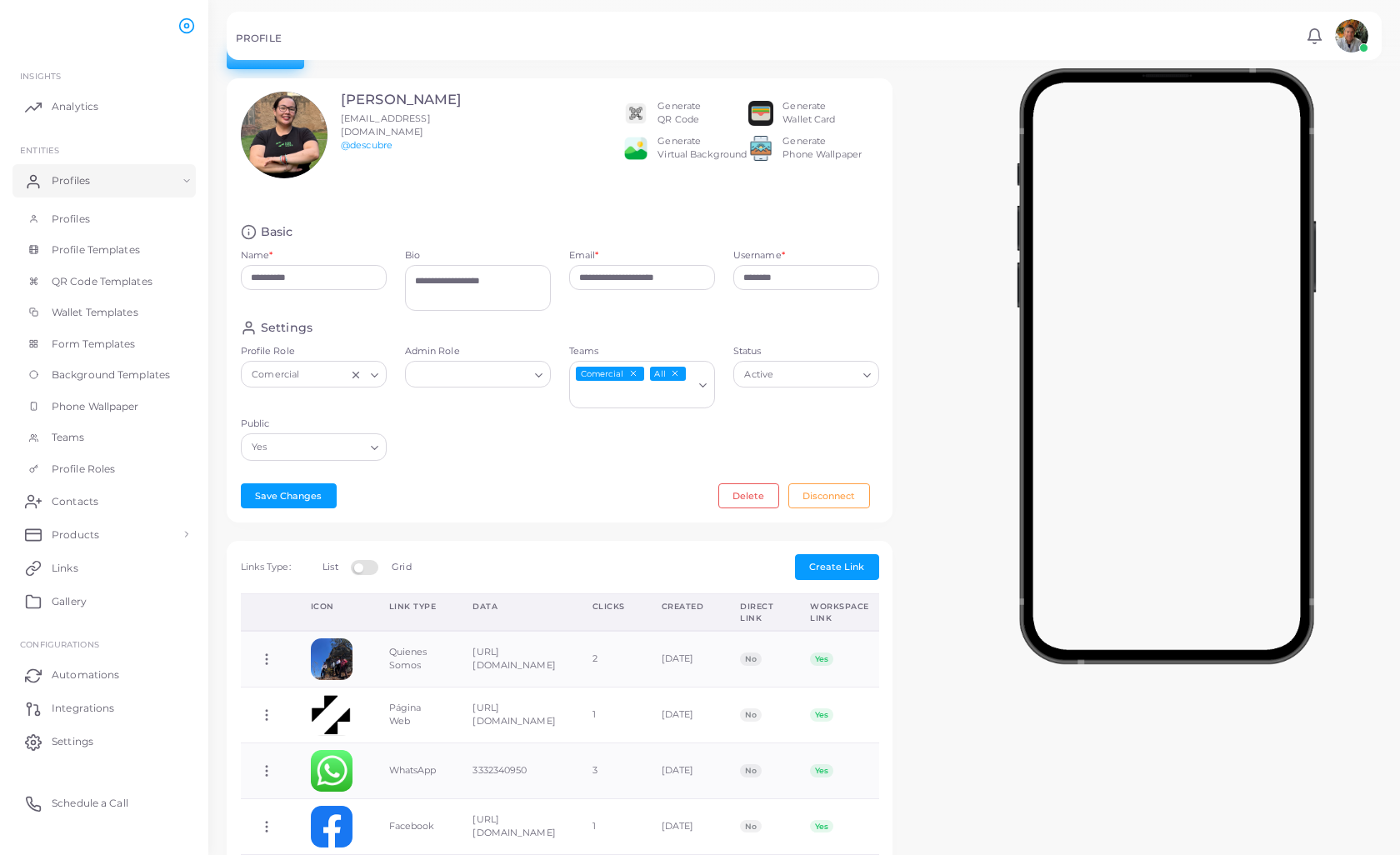
scroll to position [36, 0]
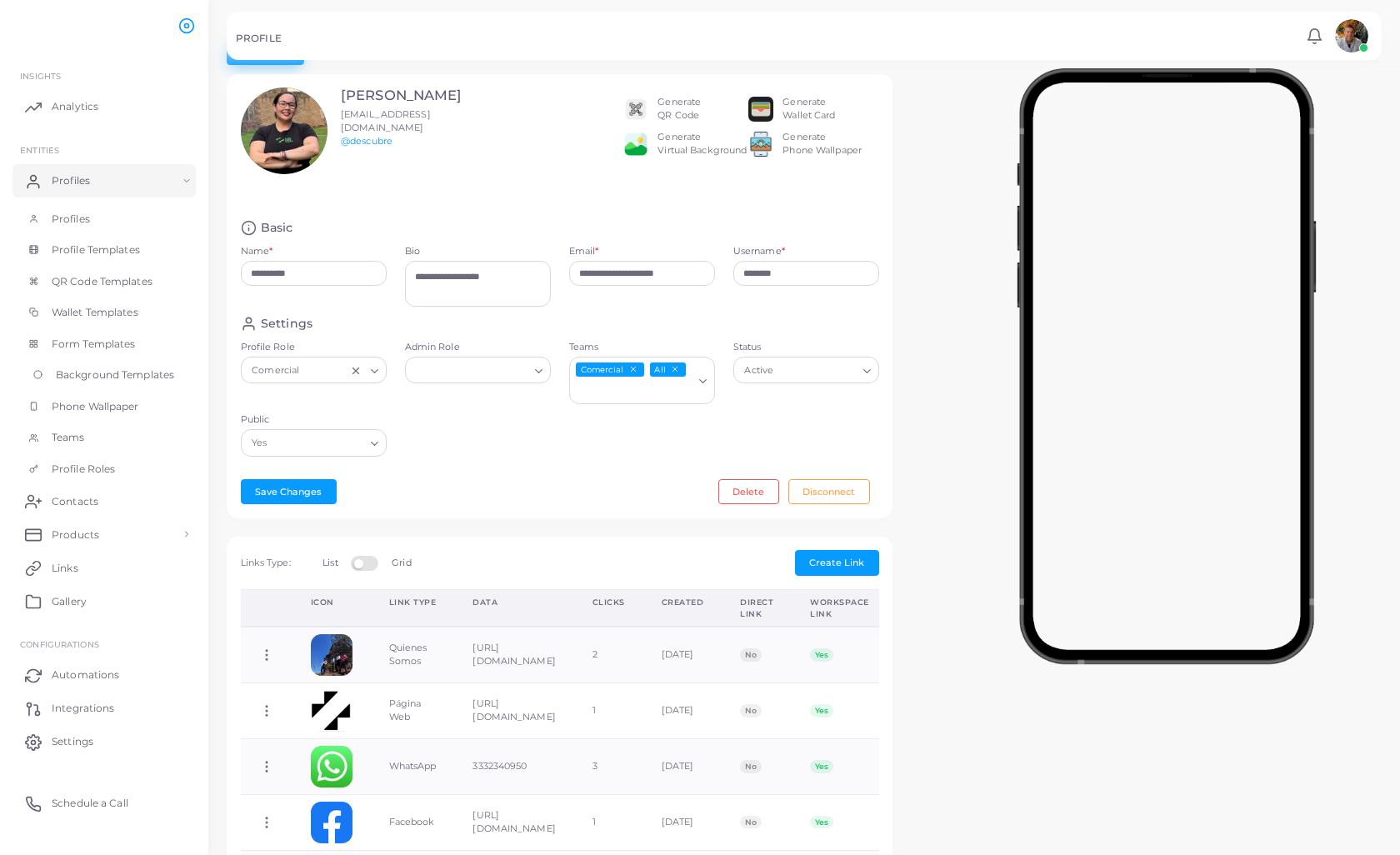
click at [100, 372] on span "Background Templates" at bounding box center [115, 374] width 119 height 15
click at [303, 487] on button "Save Changes" at bounding box center [289, 492] width 96 height 25
click at [98, 337] on span "Form Templates" at bounding box center [97, 343] width 85 height 15
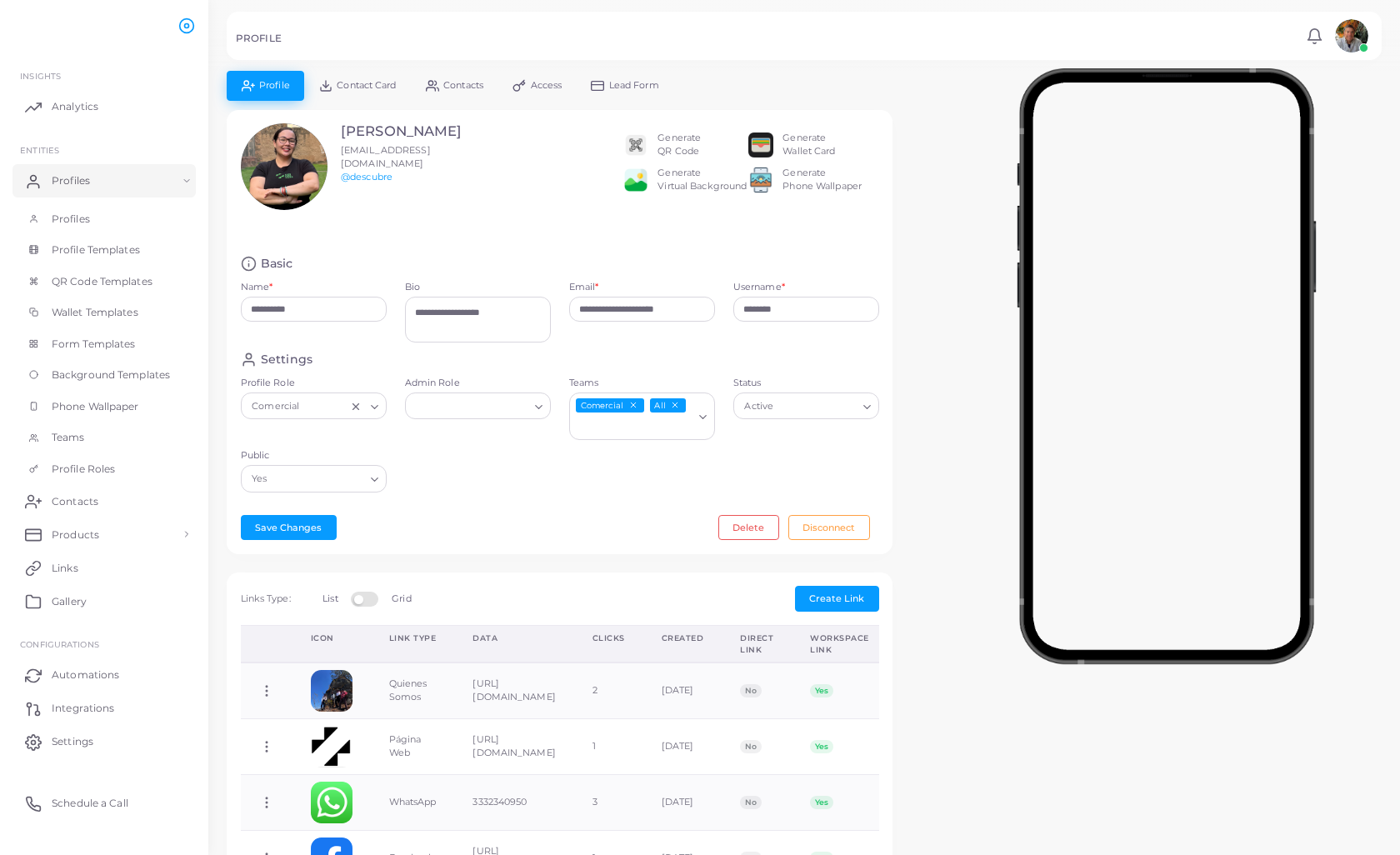
scroll to position [0, 0]
click at [116, 372] on span "Background Templates" at bounding box center [115, 374] width 119 height 15
click at [119, 307] on span "Wallet Templates" at bounding box center [98, 312] width 87 height 15
click at [79, 337] on span "Form Templates" at bounding box center [97, 343] width 85 height 15
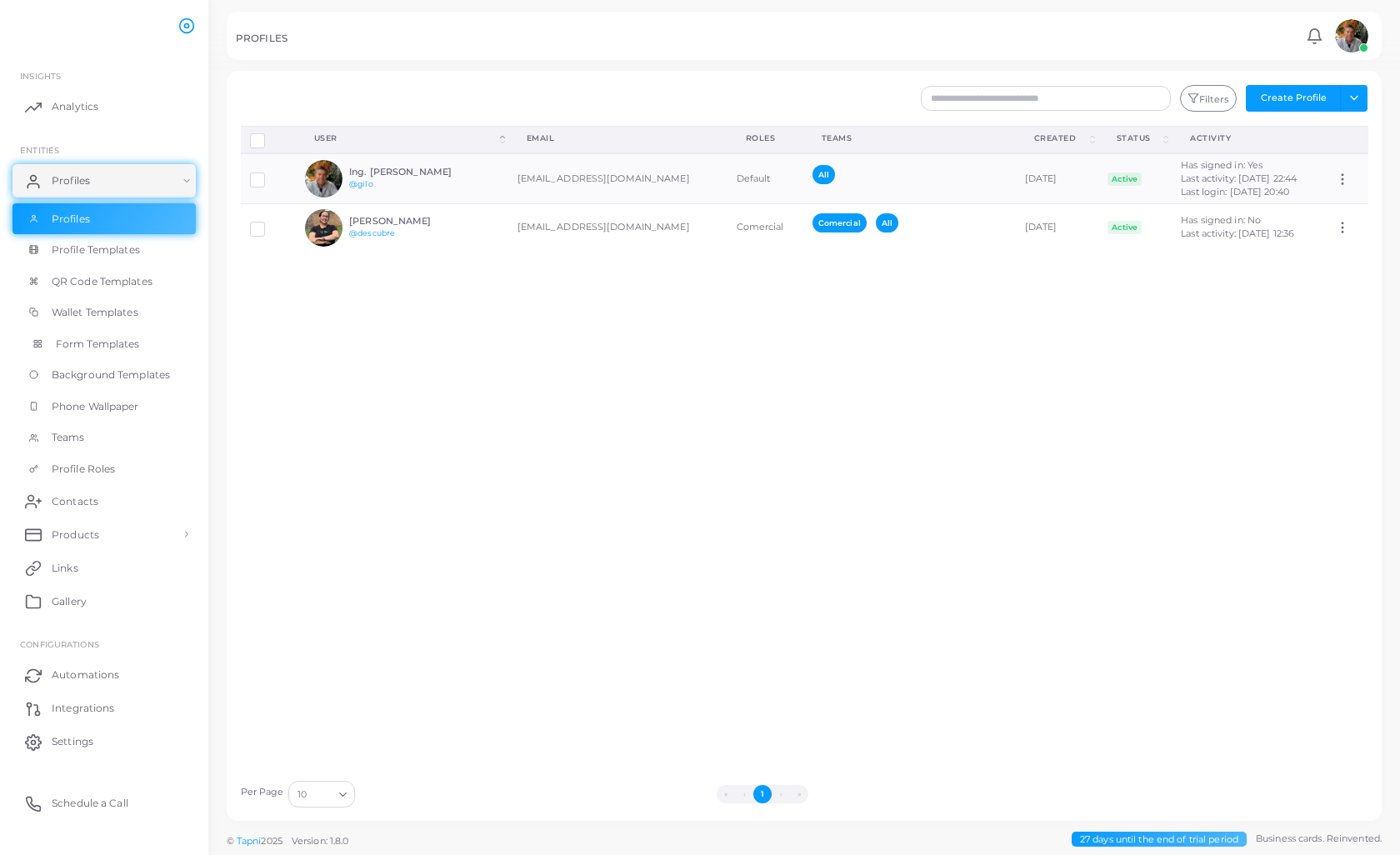
click at [93, 338] on span "Form Templates" at bounding box center [97, 343] width 85 height 15
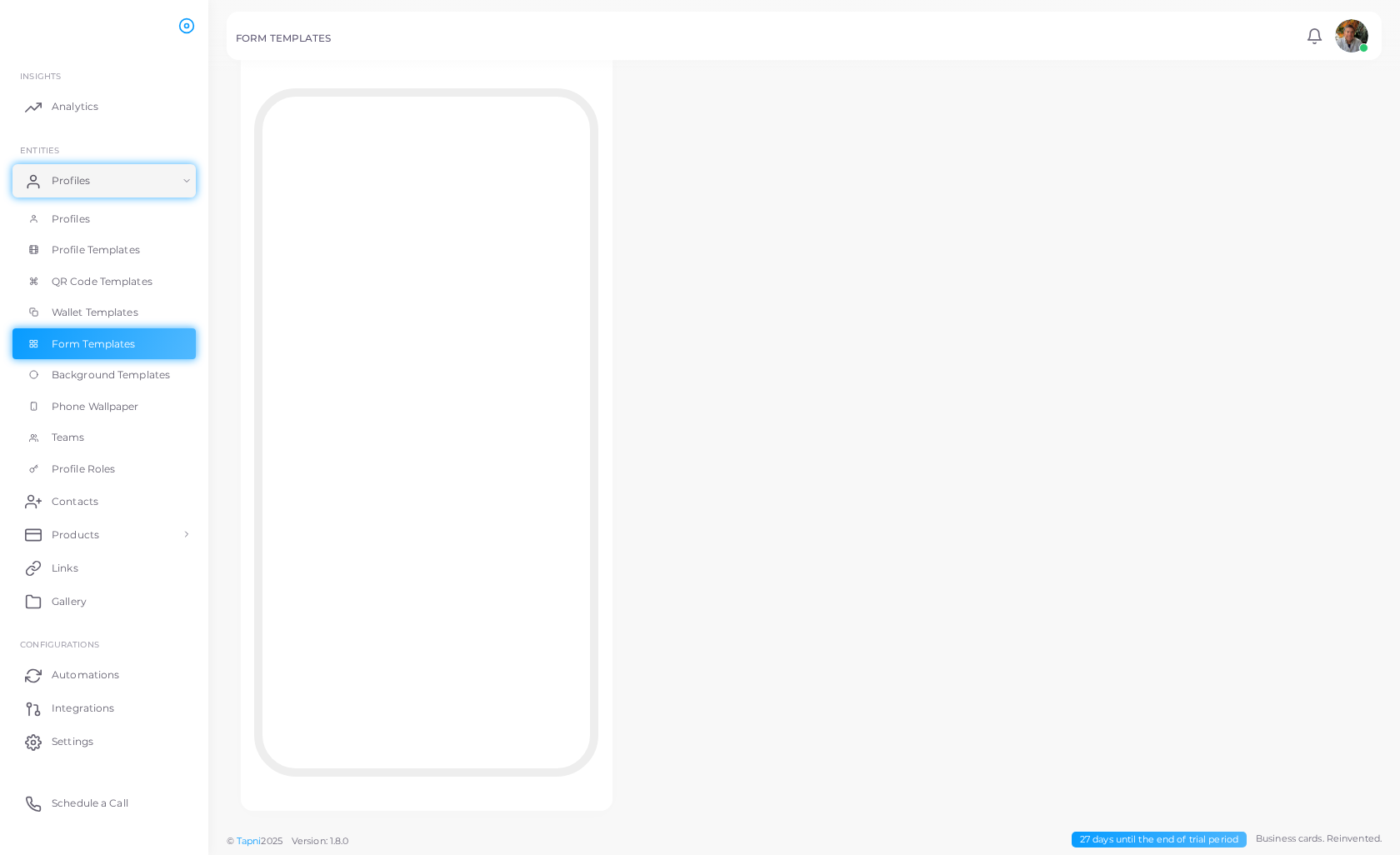
scroll to position [111, 0]
click at [72, 222] on span "Profiles" at bounding box center [74, 219] width 38 height 15
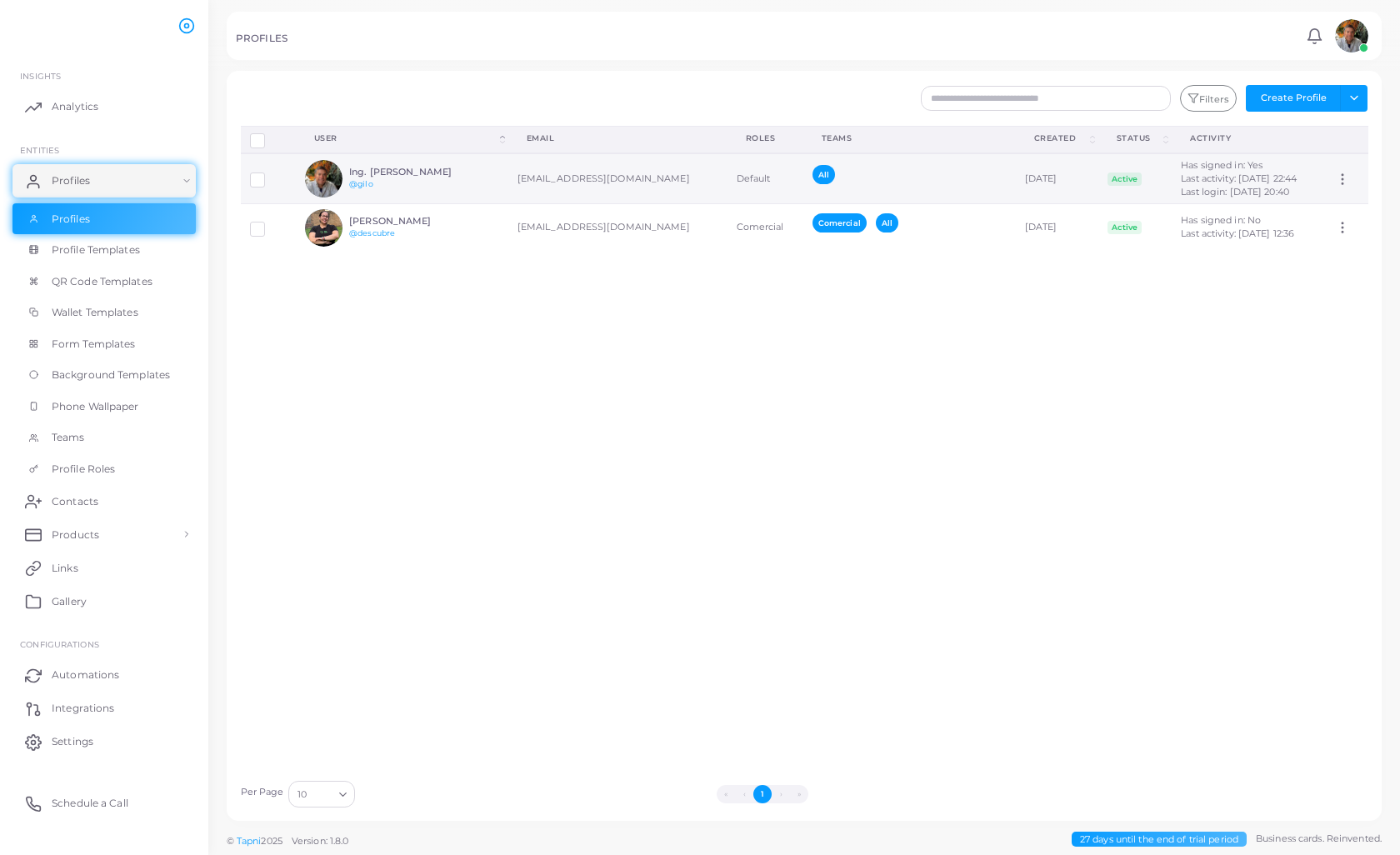
click at [382, 177] on h6 "Ing. [PERSON_NAME]" at bounding box center [411, 171] width 123 height 11
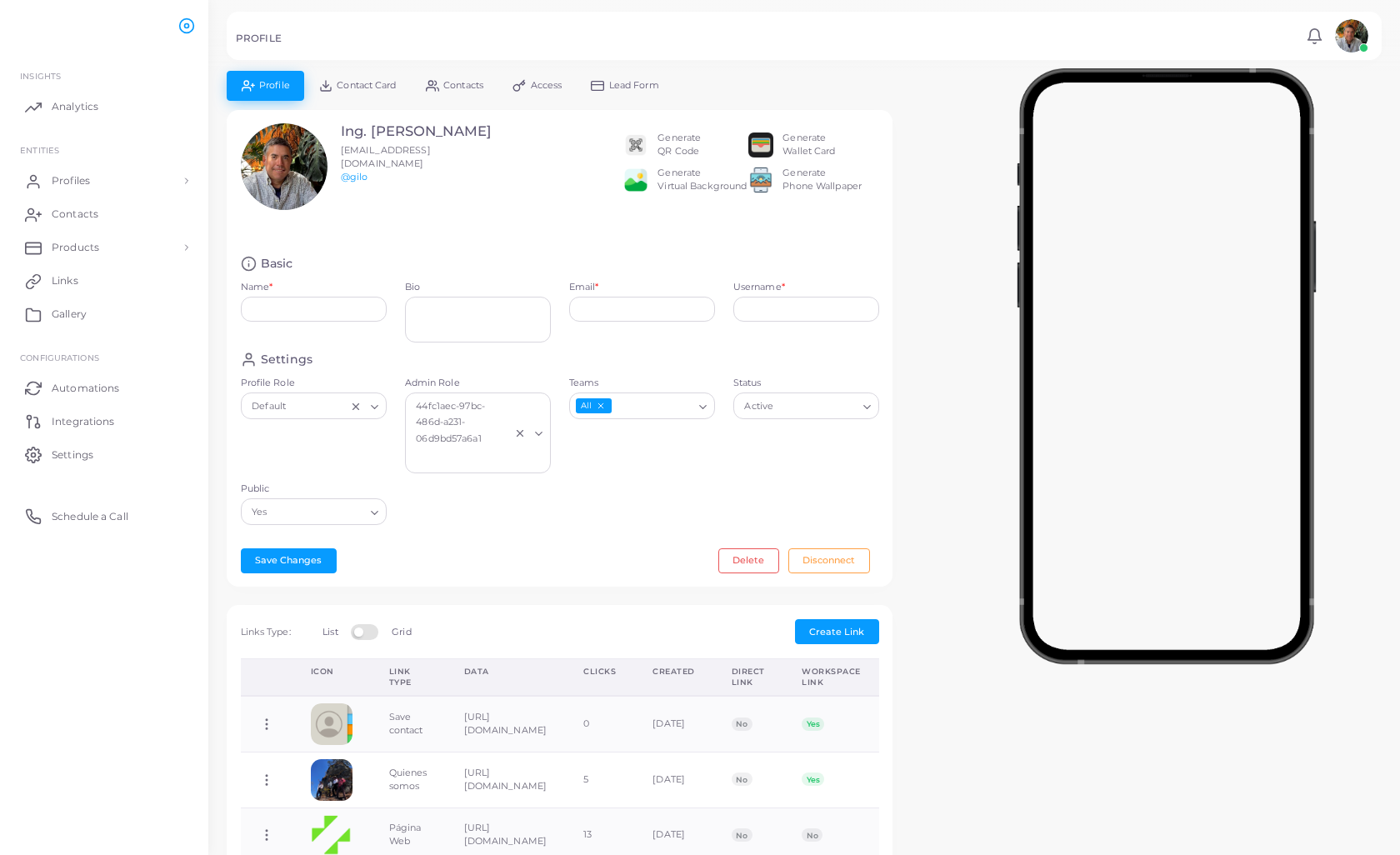
type input "**********"
type textarea "**********"
type input "**********"
type input "****"
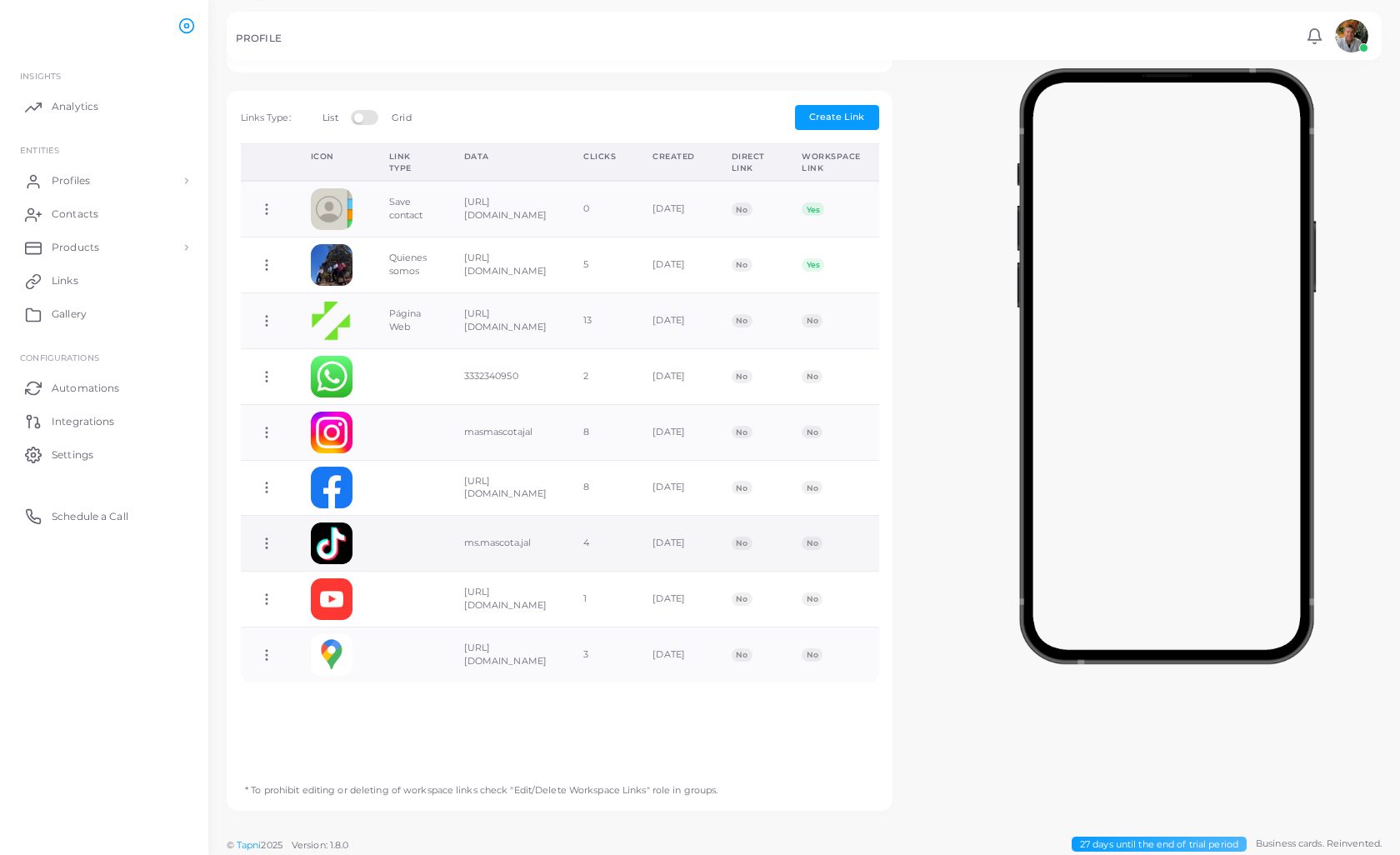
scroll to position [461, 0]
click at [52, 207] on link "Contacts" at bounding box center [104, 214] width 183 height 33
